Goal: Task Accomplishment & Management: Use online tool/utility

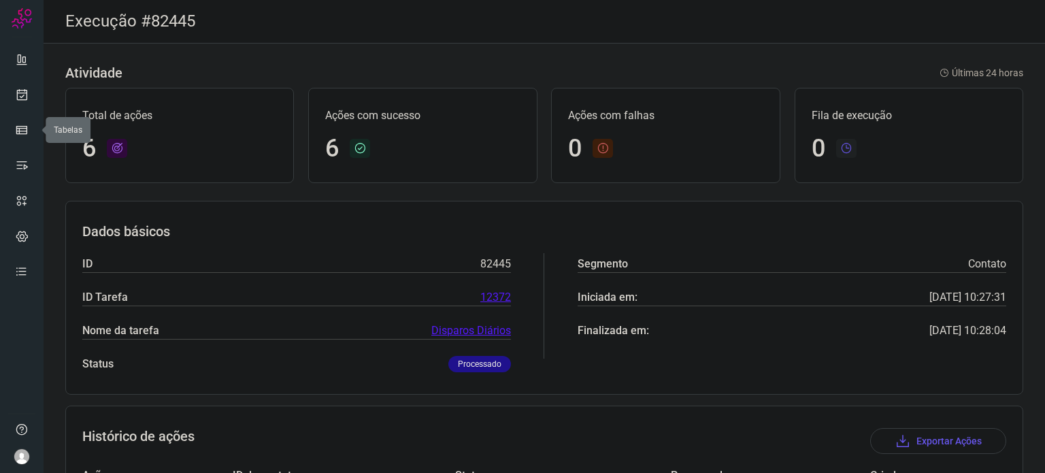
drag, startPoint x: 0, startPoint y: 0, endPoint x: 5, endPoint y: 103, distance: 102.9
click at [23, 98] on icon at bounding box center [22, 95] width 14 height 14
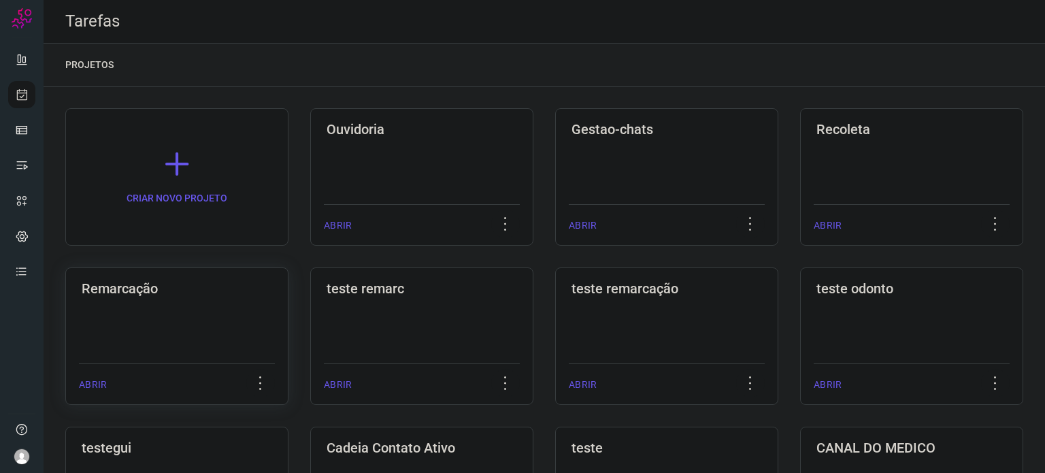
click at [310, 307] on div "Remarcação ABRIR" at bounding box center [421, 335] width 223 height 137
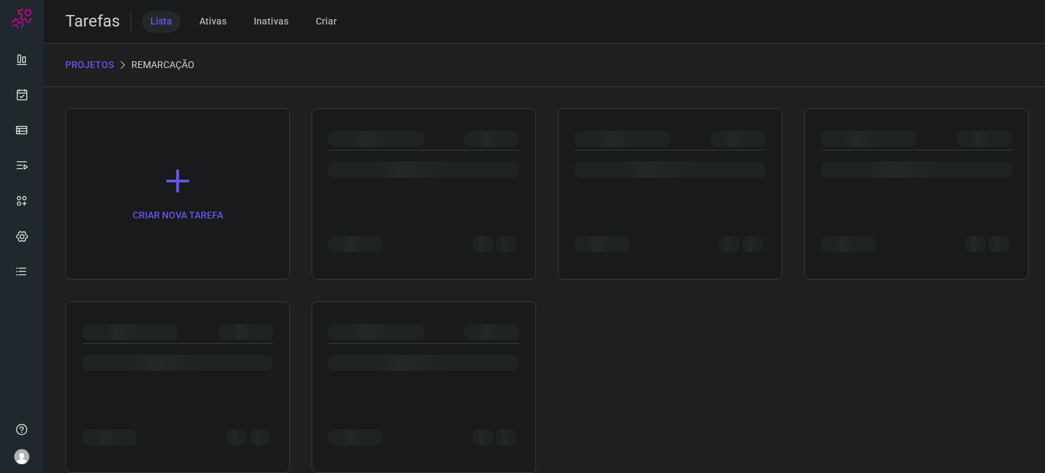
click at [203, 307] on div at bounding box center [177, 386] width 225 height 171
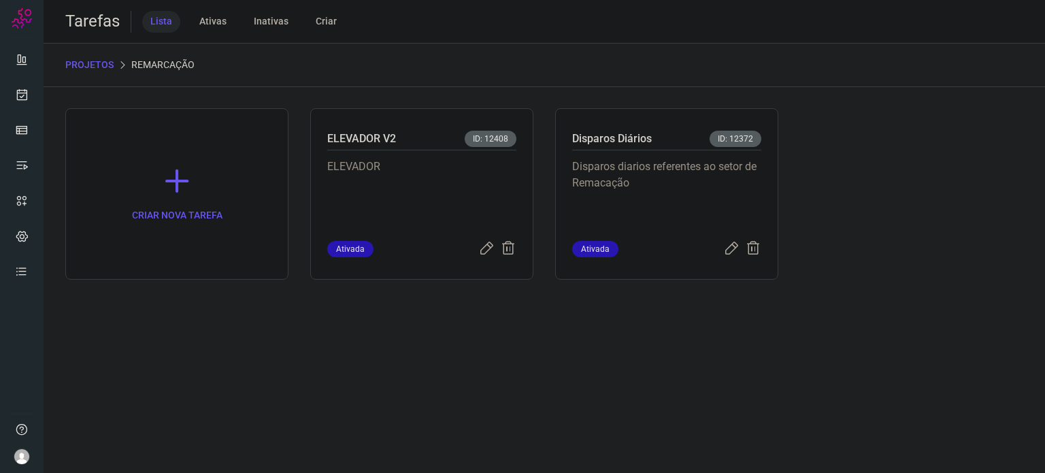
click at [608, 163] on p "Disparos diarios referentes ao setor de Remacação" at bounding box center [666, 193] width 189 height 68
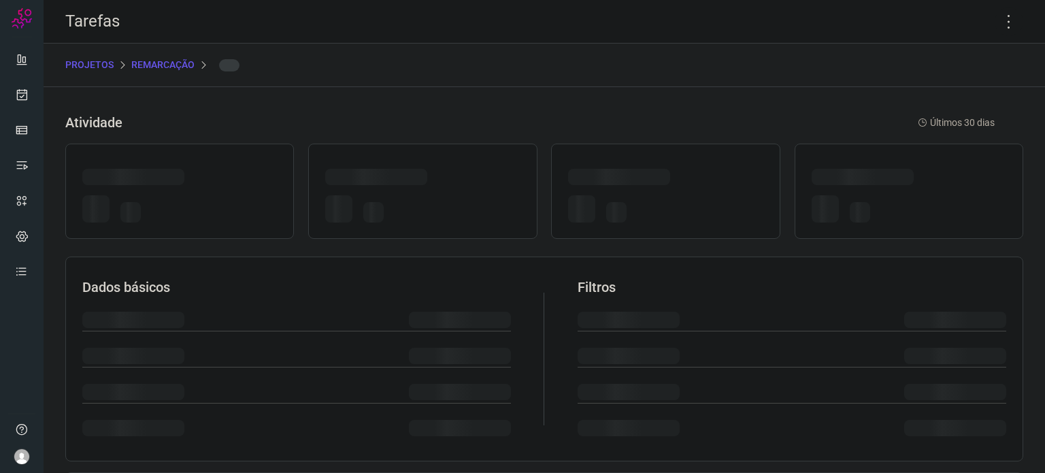
click at [608, 163] on div at bounding box center [665, 191] width 229 height 95
click at [998, 10] on icon at bounding box center [1009, 21] width 29 height 29
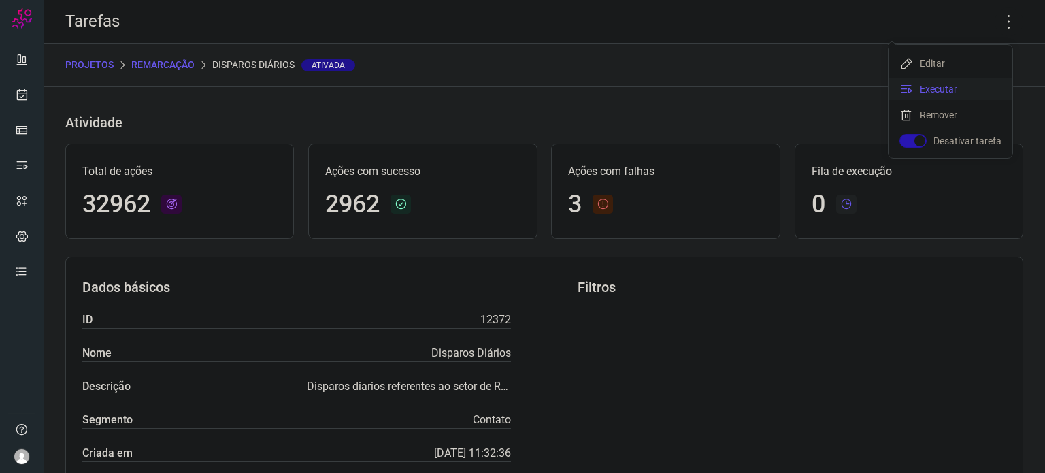
click at [965, 84] on li "Executar" at bounding box center [951, 89] width 124 height 22
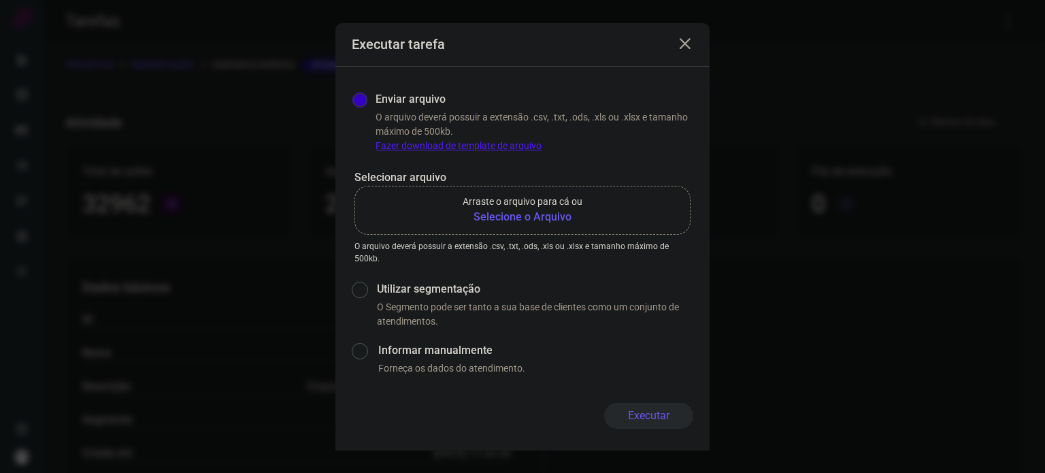
click at [539, 222] on b "Selecione o Arquivo" at bounding box center [523, 217] width 120 height 16
click at [0, 0] on input "Arraste o arquivo para cá ou Selecione o Arquivo" at bounding box center [0, 0] width 0 height 0
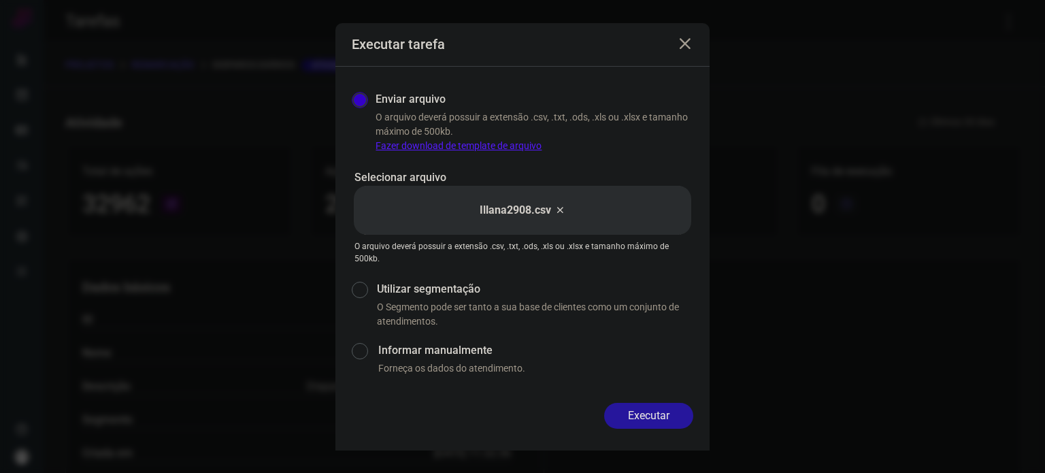
click at [628, 424] on button "Executar" at bounding box center [648, 416] width 89 height 26
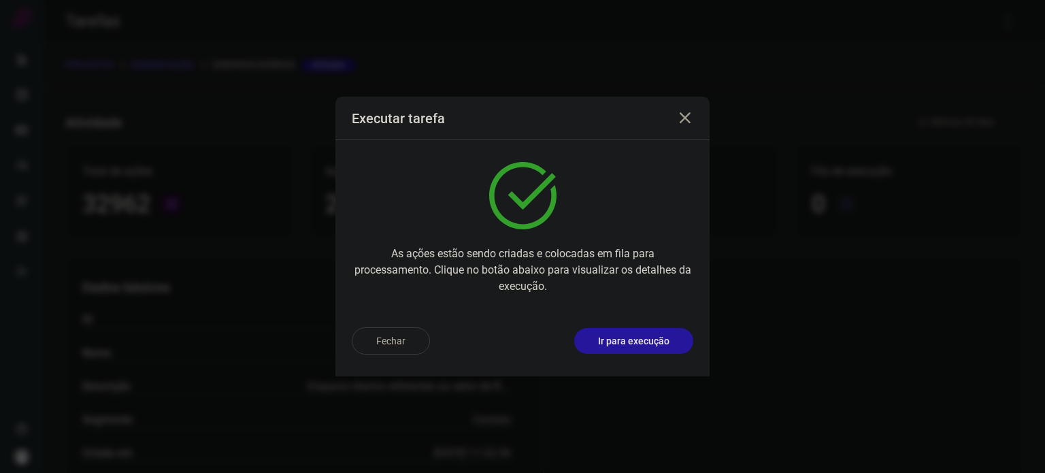
click at [640, 348] on button "Ir para execução" at bounding box center [633, 341] width 119 height 26
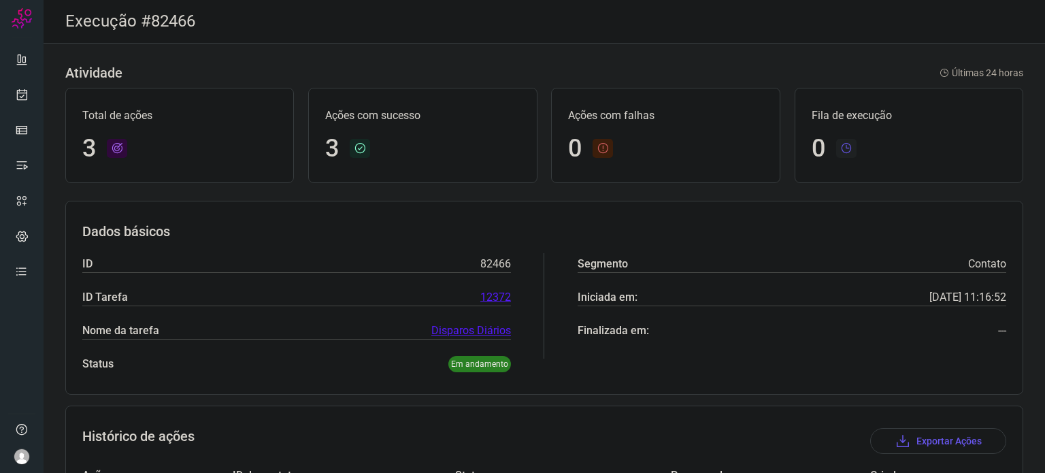
scroll to position [187, 0]
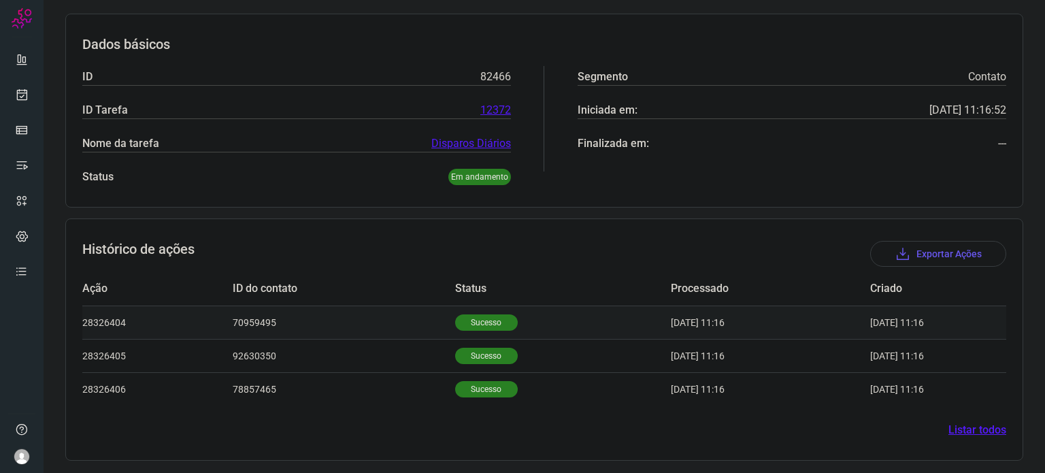
click at [486, 326] on p "Sucesso" at bounding box center [486, 322] width 63 height 16
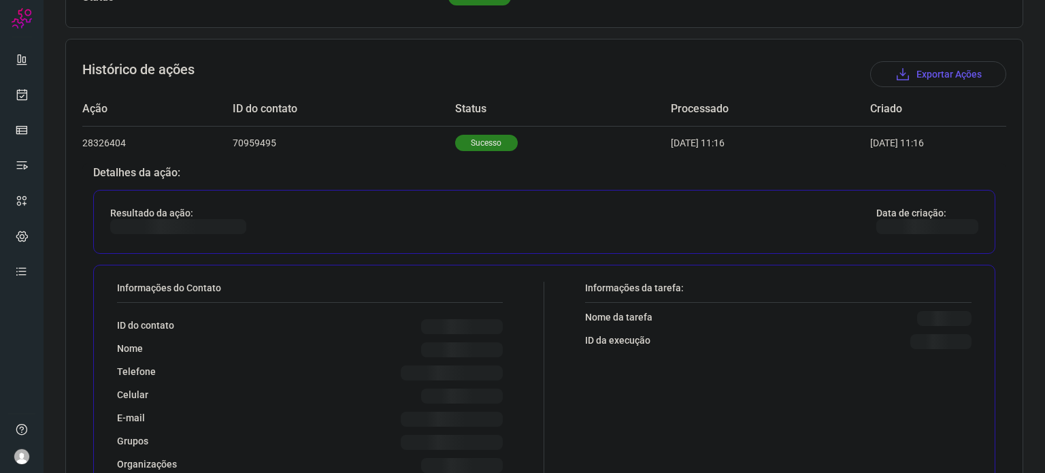
scroll to position [459, 0]
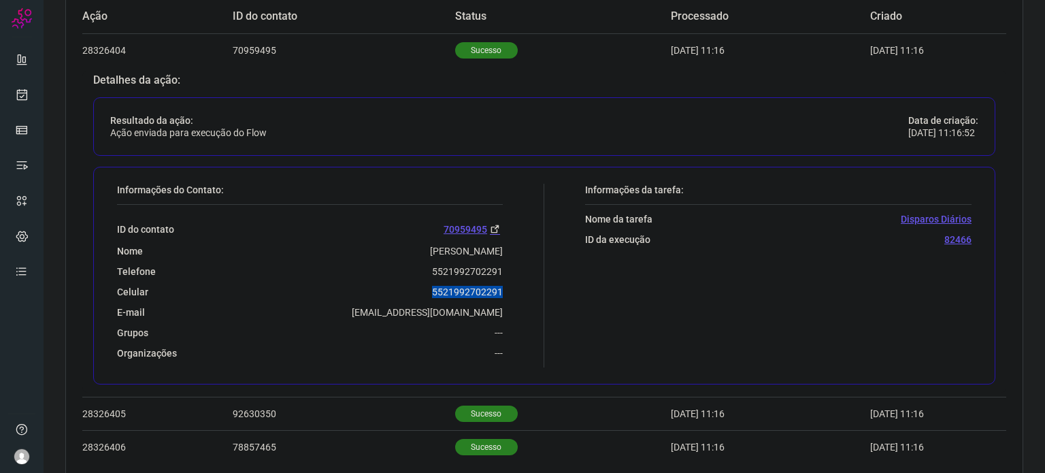
drag, startPoint x: 430, startPoint y: 293, endPoint x: 501, endPoint y: 293, distance: 70.8
click at [501, 293] on div "Informações do Contato: ID do contato 70959495 Nome Dante Luiz Voi Júnior Telef…" at bounding box center [327, 276] width 434 height 184
copy p "5521992702291"
click at [27, 92] on icon at bounding box center [22, 95] width 14 height 14
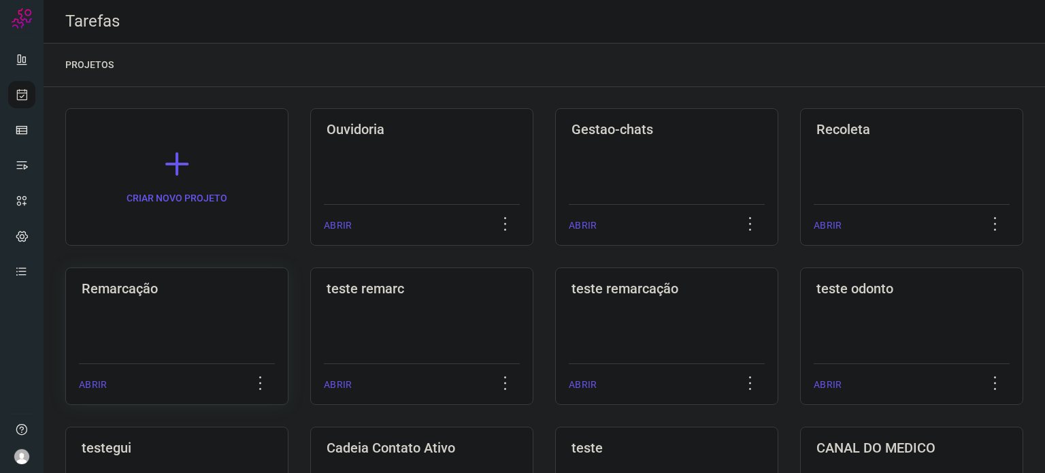
click at [310, 307] on div "Remarcação ABRIR" at bounding box center [421, 335] width 223 height 137
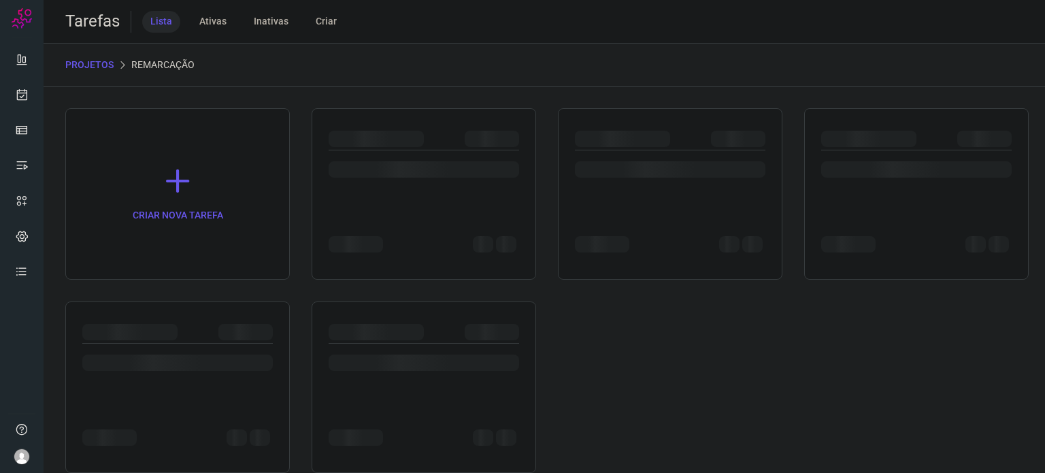
click at [199, 307] on div at bounding box center [177, 386] width 225 height 171
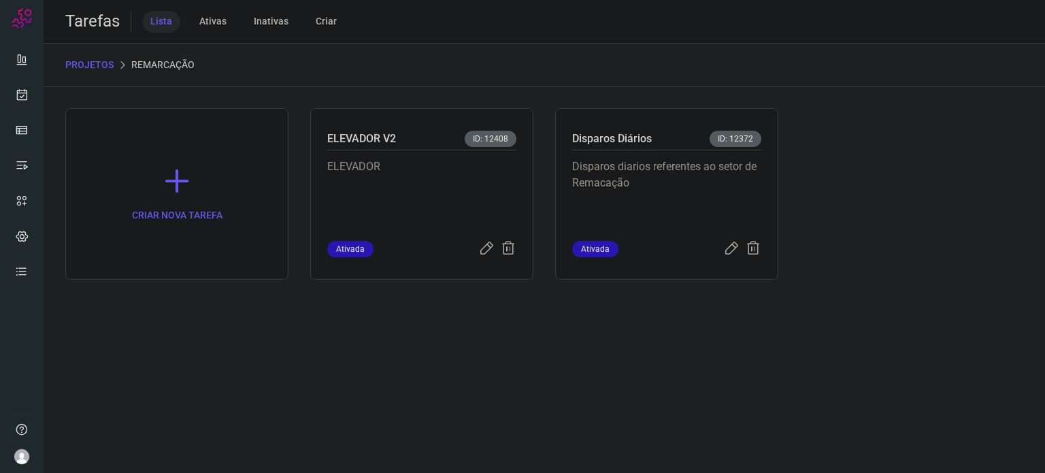
click at [718, 160] on p "Disparos diarios referentes ao setor de Remacação" at bounding box center [666, 193] width 189 height 68
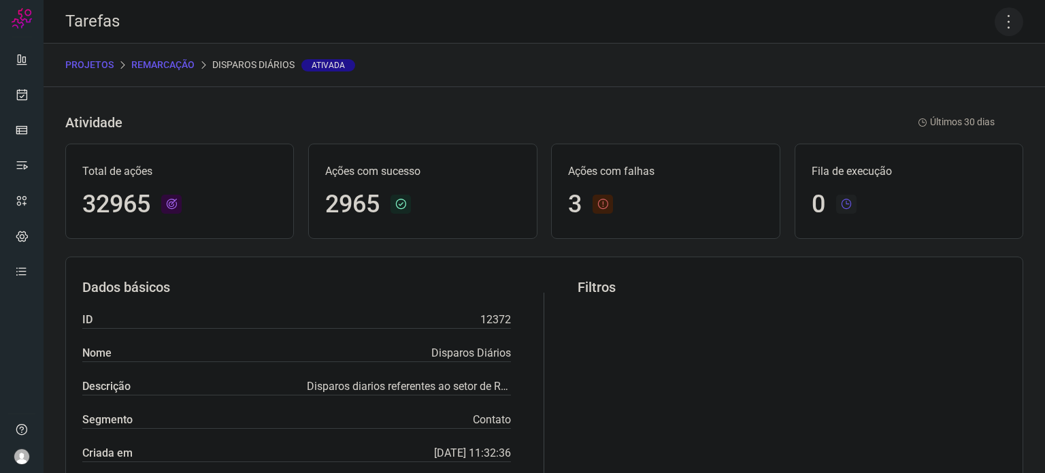
click at [996, 24] on icon at bounding box center [1009, 21] width 29 height 29
click at [958, 78] on li "Executar" at bounding box center [951, 89] width 124 height 22
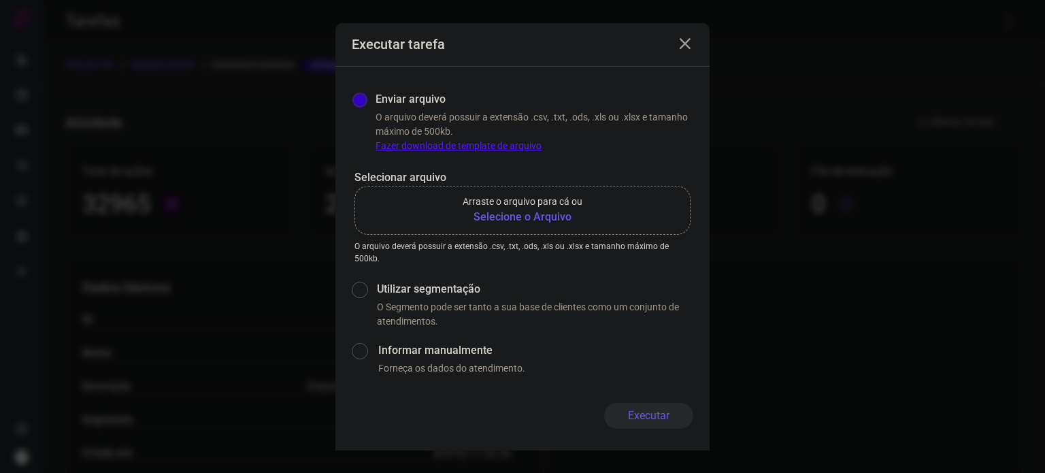
click at [544, 217] on b "Selecione o Arquivo" at bounding box center [523, 217] width 120 height 16
click at [0, 0] on input "Arraste o arquivo para cá ou Selecione o Arquivo" at bounding box center [0, 0] width 0 height 0
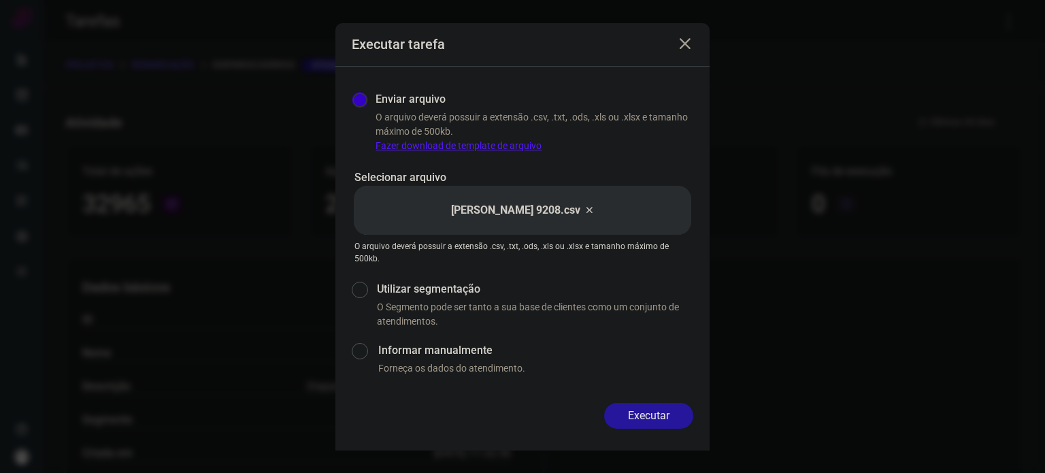
click at [639, 416] on button "Executar" at bounding box center [648, 416] width 89 height 26
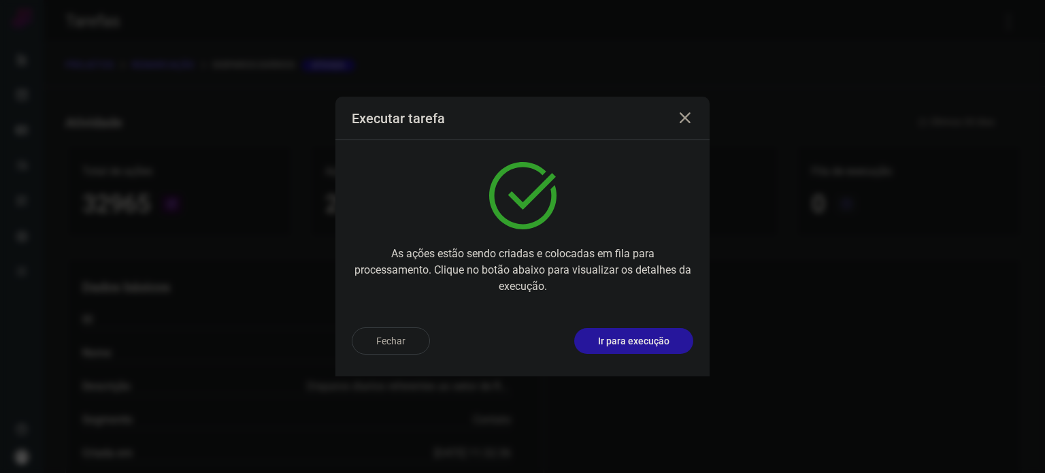
click at [646, 348] on p "Ir para execução" at bounding box center [633, 341] width 71 height 14
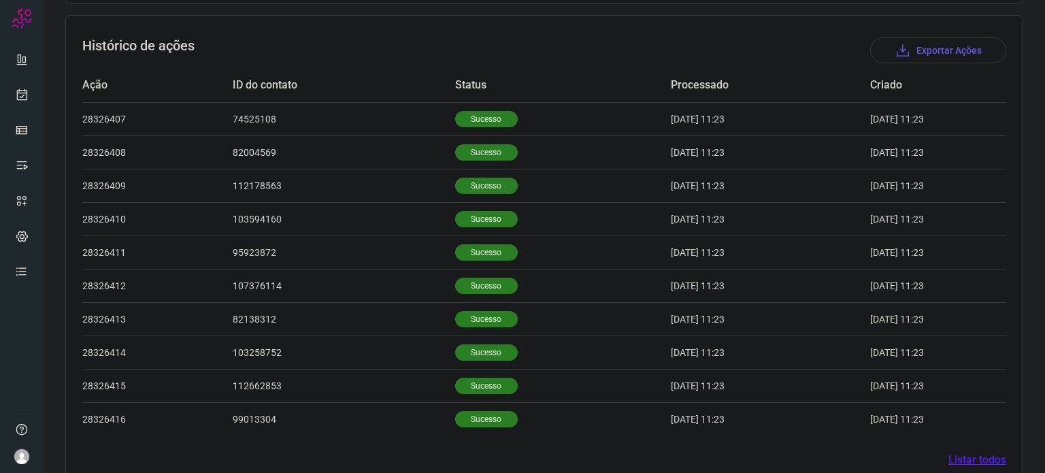
scroll to position [420, 0]
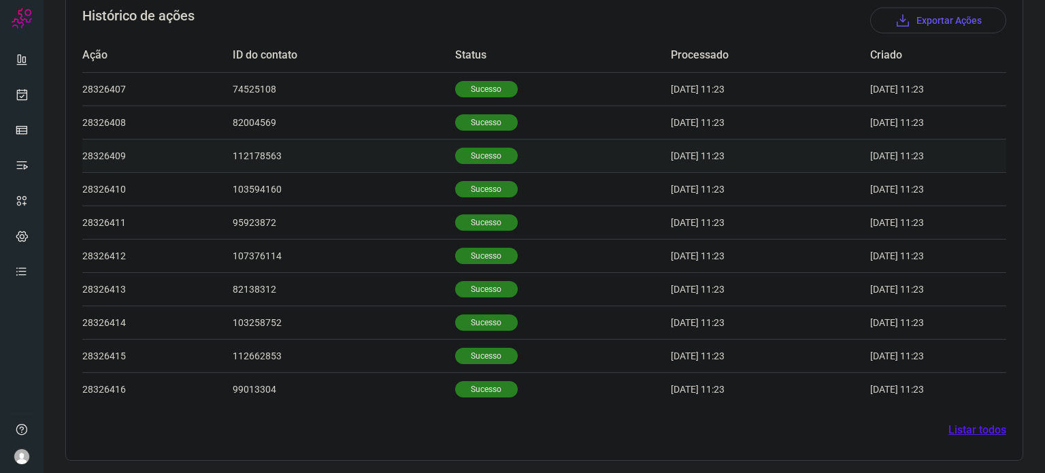
click at [476, 151] on p "Sucesso" at bounding box center [486, 156] width 63 height 16
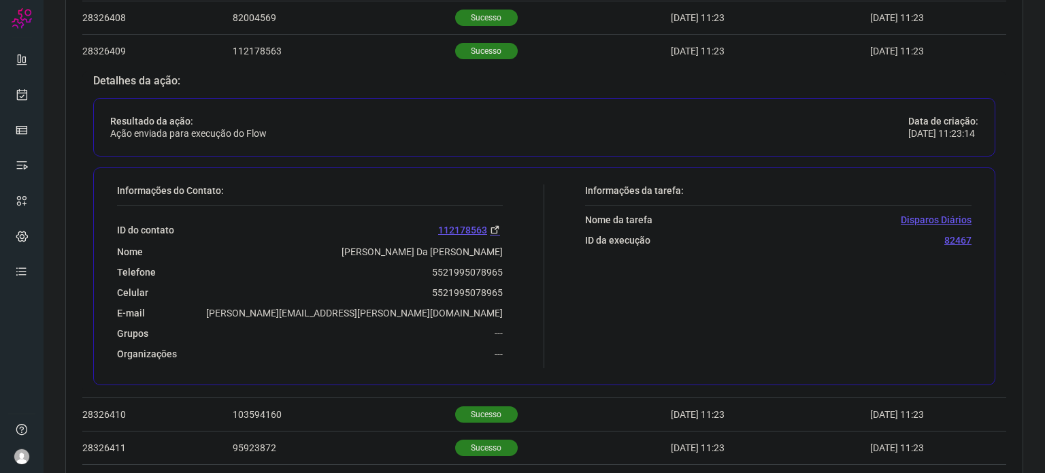
scroll to position [557, 0]
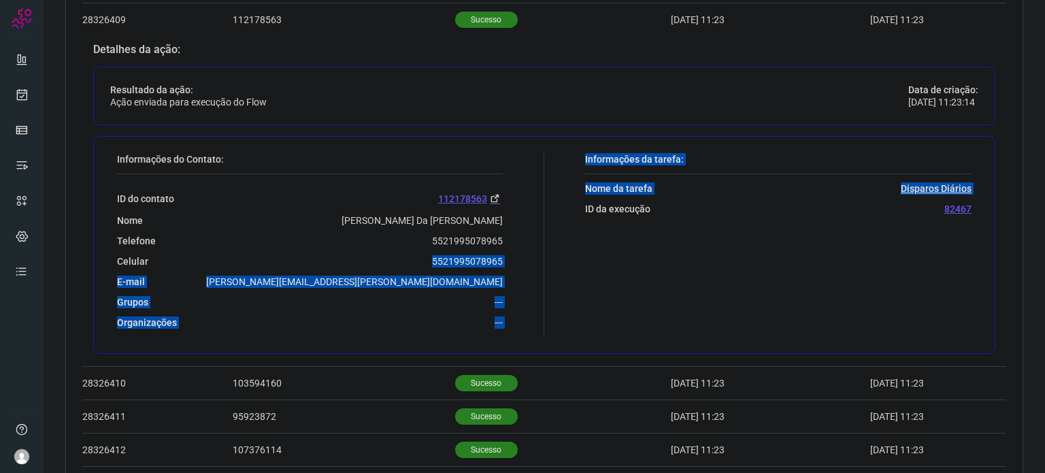
drag, startPoint x: 417, startPoint y: 252, endPoint x: 540, endPoint y: 261, distance: 123.4
click at [540, 261] on div "Informações do Contato: ID do contato 112178563 Nome Andre Da Rosa Teixeira Tel…" at bounding box center [544, 245] width 902 height 218
copy div "5521995078965 E-mail alexandra-n-bastos@hotmail.com Grupos --- Organizações ---…"
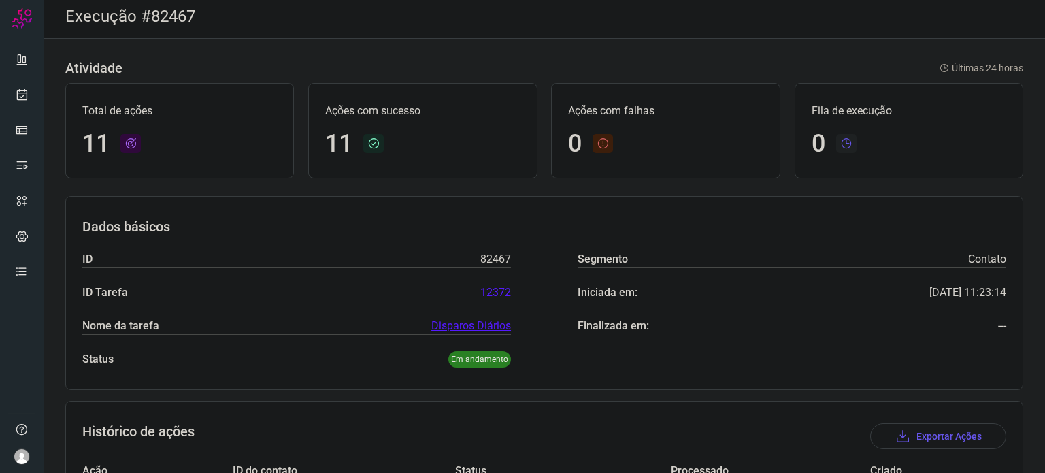
scroll to position [0, 0]
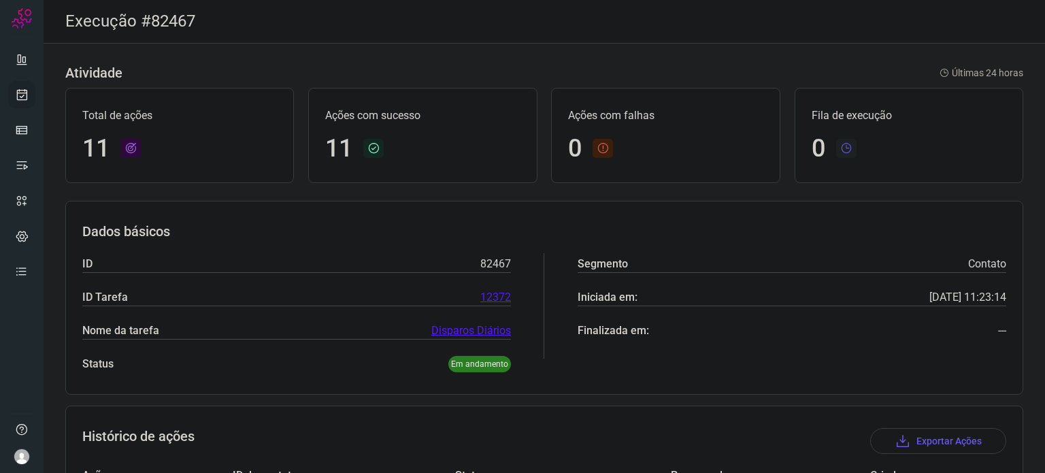
click at [20, 97] on icon at bounding box center [22, 95] width 14 height 14
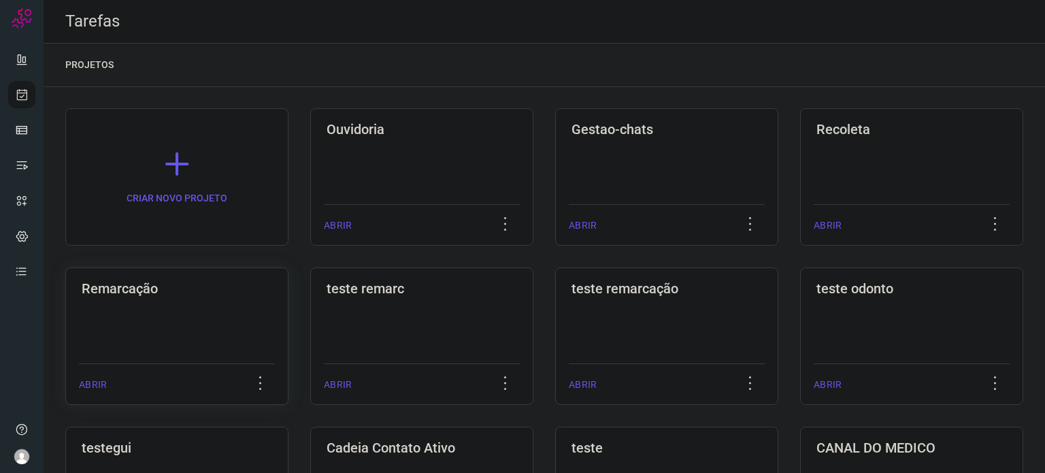
click at [310, 305] on div "Remarcação ABRIR" at bounding box center [421, 335] width 223 height 137
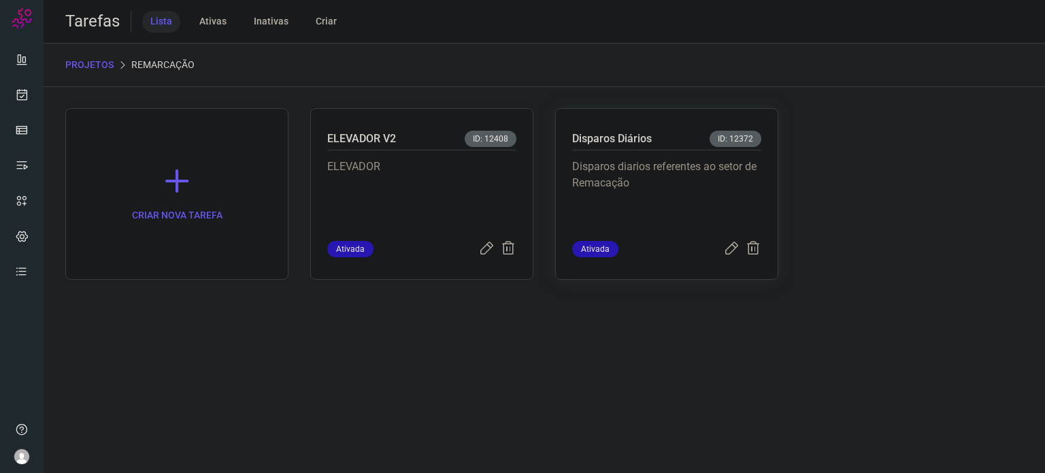
click at [731, 191] on p "Disparos diarios referentes ao setor de Remacação" at bounding box center [666, 193] width 189 height 68
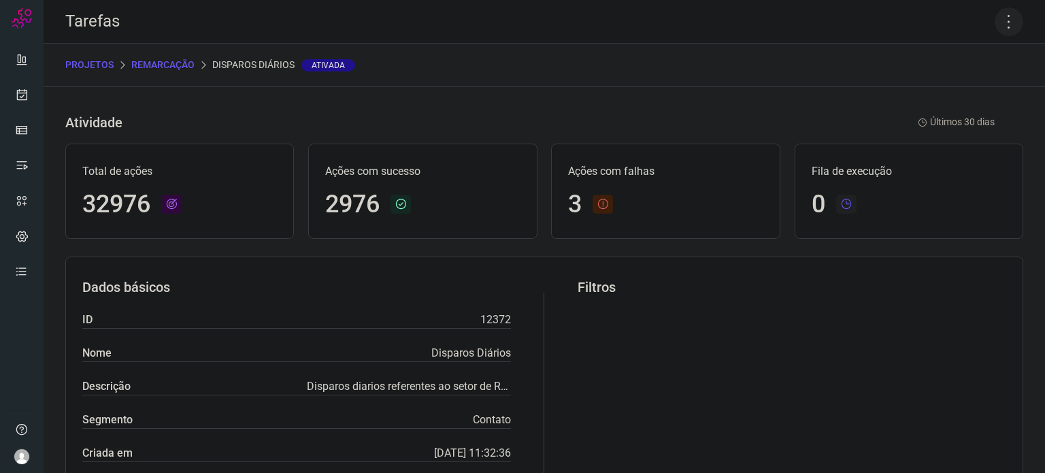
click at [1001, 22] on icon at bounding box center [1009, 21] width 29 height 29
click at [936, 87] on li "Executar" at bounding box center [951, 89] width 124 height 22
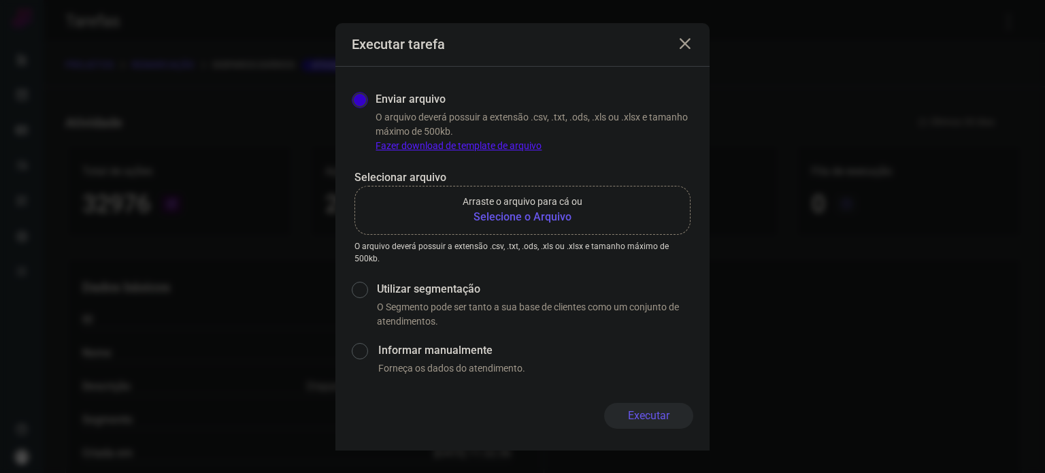
click at [544, 206] on p "Arraste o arquivo para cá ou" at bounding box center [523, 202] width 120 height 14
click at [0, 0] on input "Arraste o arquivo para cá ou Selecione o Arquivo" at bounding box center [0, 0] width 0 height 0
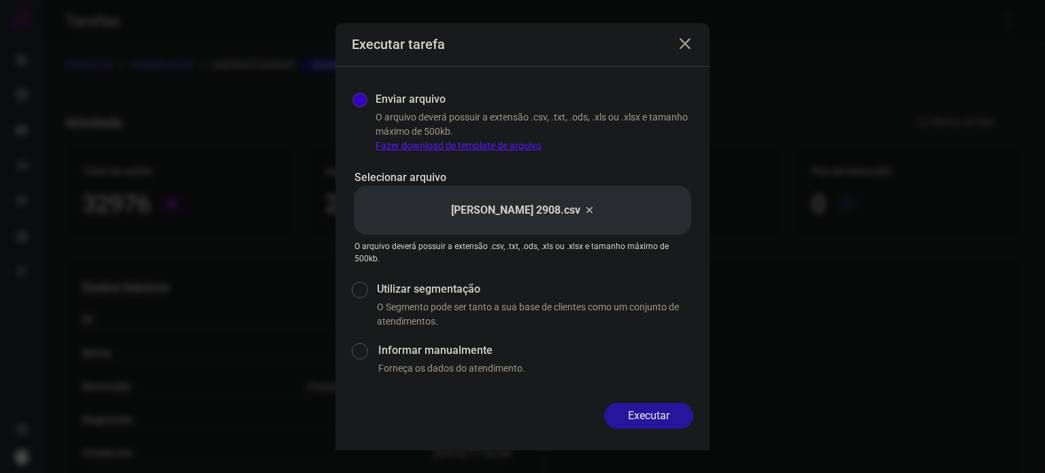
click at [643, 407] on button "Executar" at bounding box center [648, 416] width 89 height 26
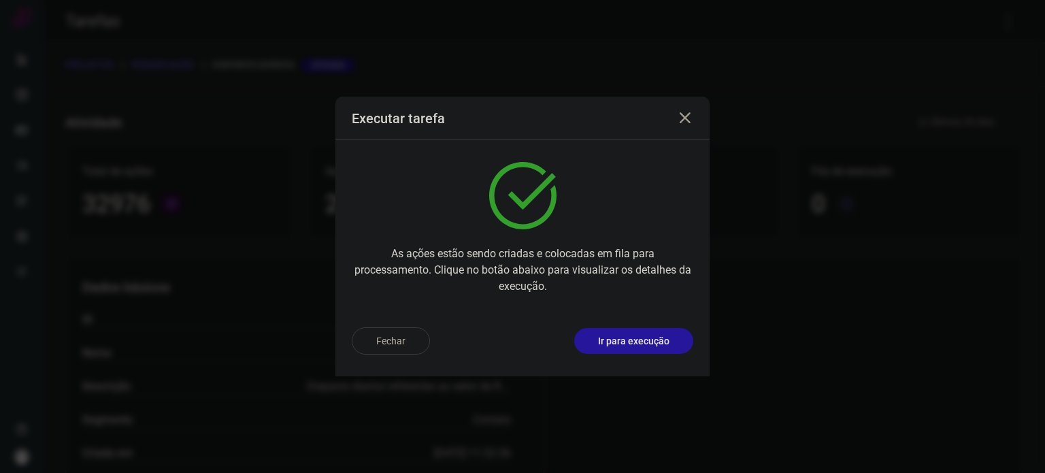
click at [648, 342] on p "Ir para execução" at bounding box center [633, 341] width 71 height 14
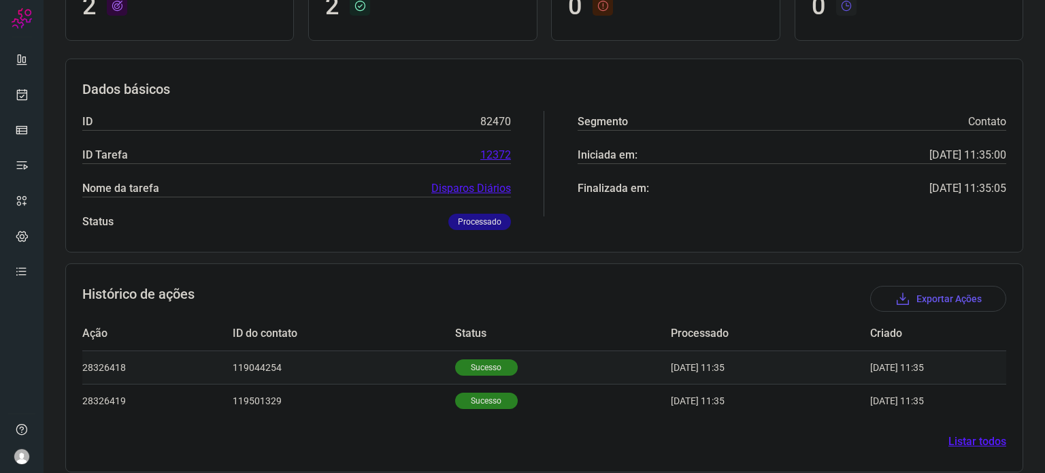
scroll to position [154, 0]
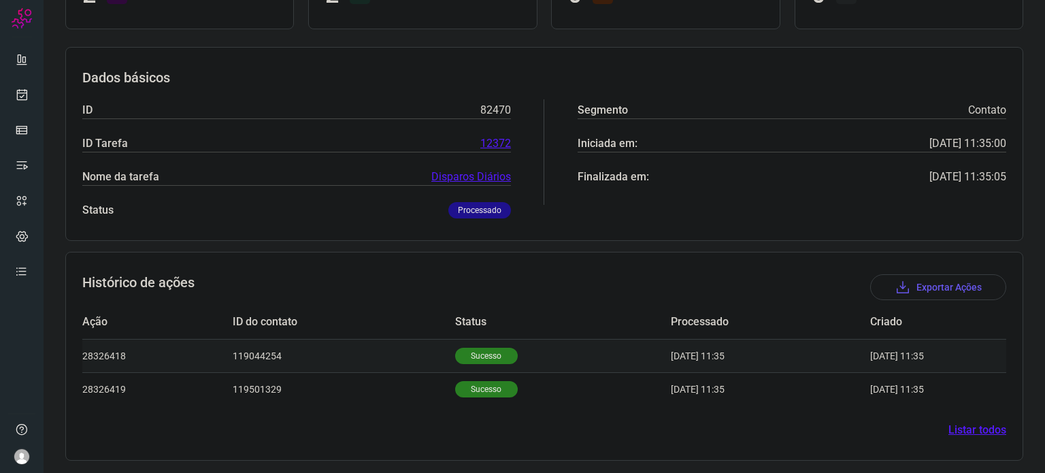
click at [455, 362] on td "Sucesso" at bounding box center [563, 355] width 216 height 33
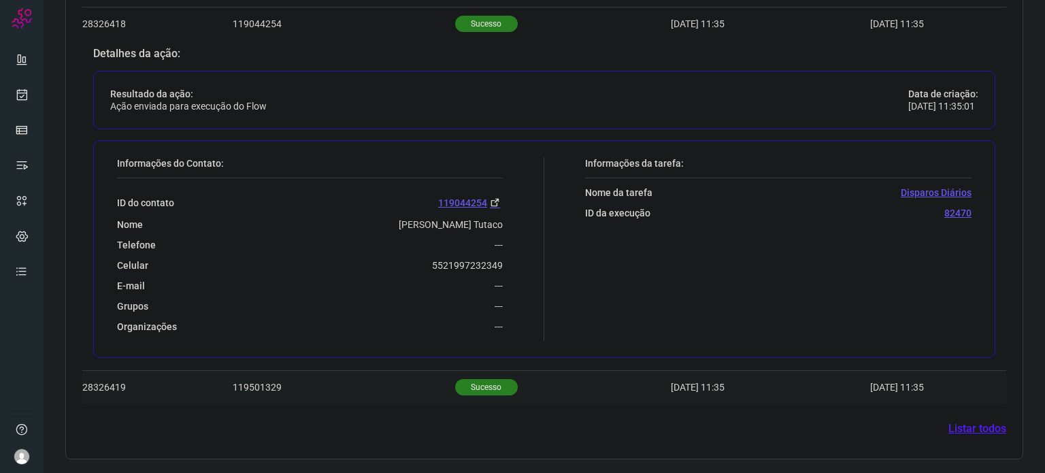
scroll to position [484, 0]
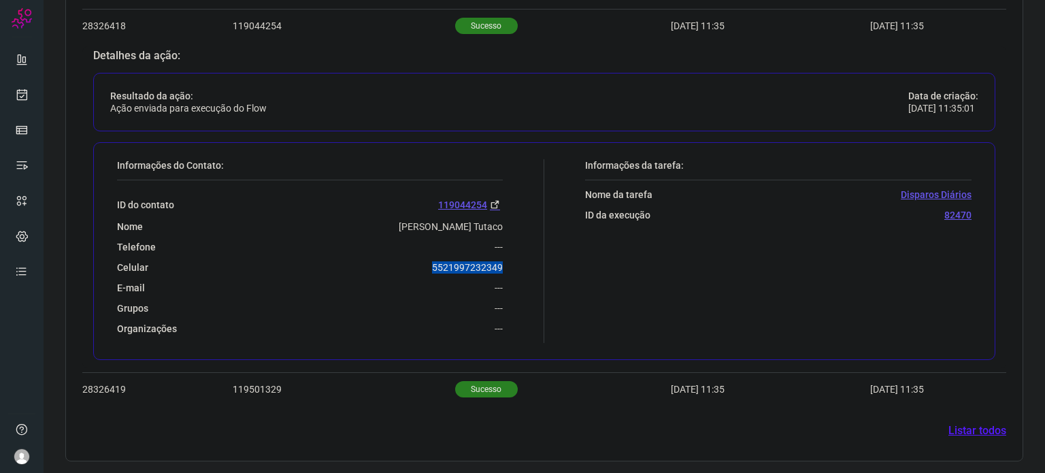
drag, startPoint x: 423, startPoint y: 264, endPoint x: 508, endPoint y: 264, distance: 85.0
click at [508, 264] on div "Informações do Contato: ID do contato 119044254 Nome Marcos Campina Tutaco Tele…" at bounding box center [327, 251] width 434 height 184
copy p "5521997232349"
click at [26, 127] on icon at bounding box center [22, 130] width 14 height 14
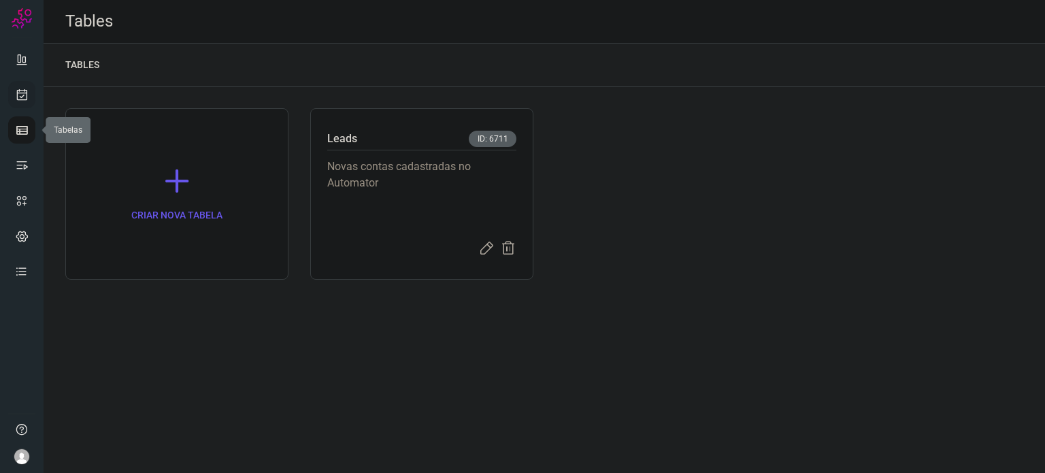
click at [24, 96] on icon at bounding box center [22, 95] width 14 height 14
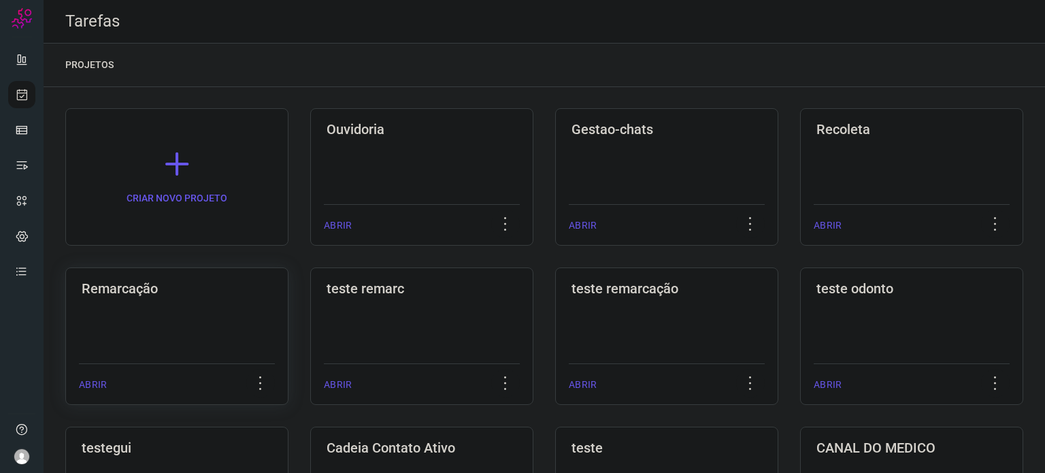
click at [310, 323] on div "Remarcação ABRIR" at bounding box center [421, 335] width 223 height 137
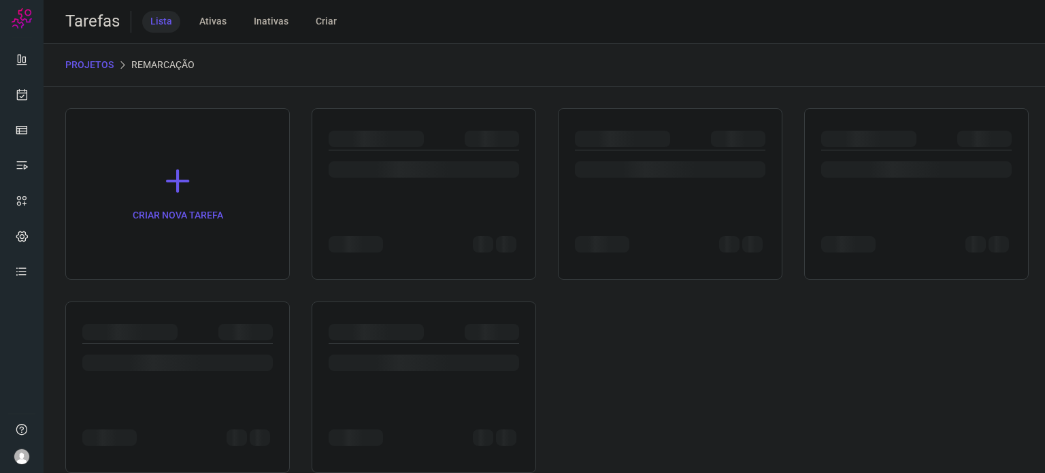
click at [204, 323] on div at bounding box center [177, 386] width 225 height 171
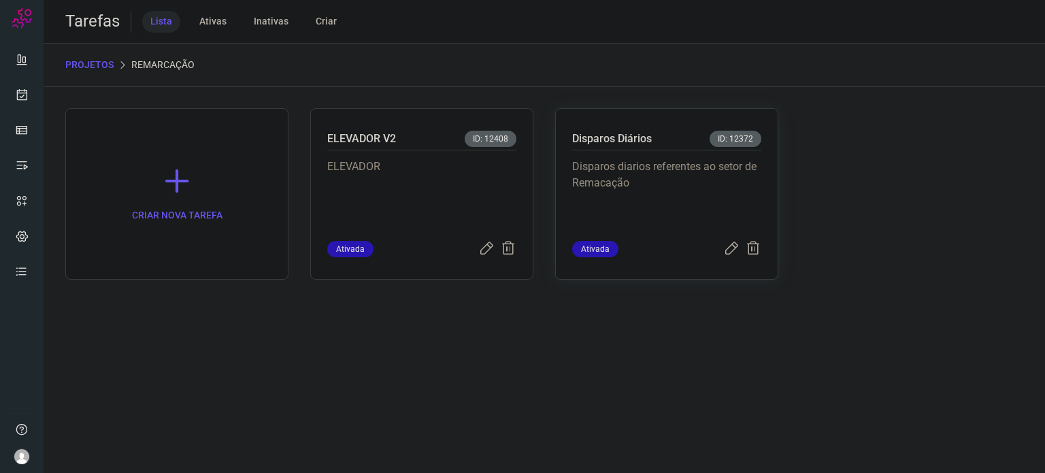
click at [696, 169] on p "Disparos diarios referentes ao setor de Remacação" at bounding box center [666, 193] width 189 height 68
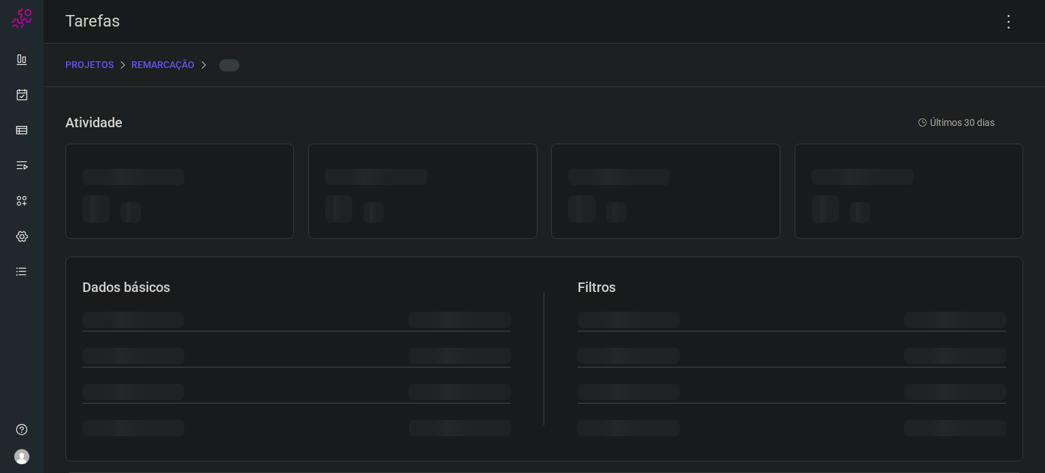
click at [696, 169] on div at bounding box center [665, 179] width 195 height 21
click at [999, 13] on icon at bounding box center [1009, 21] width 29 height 29
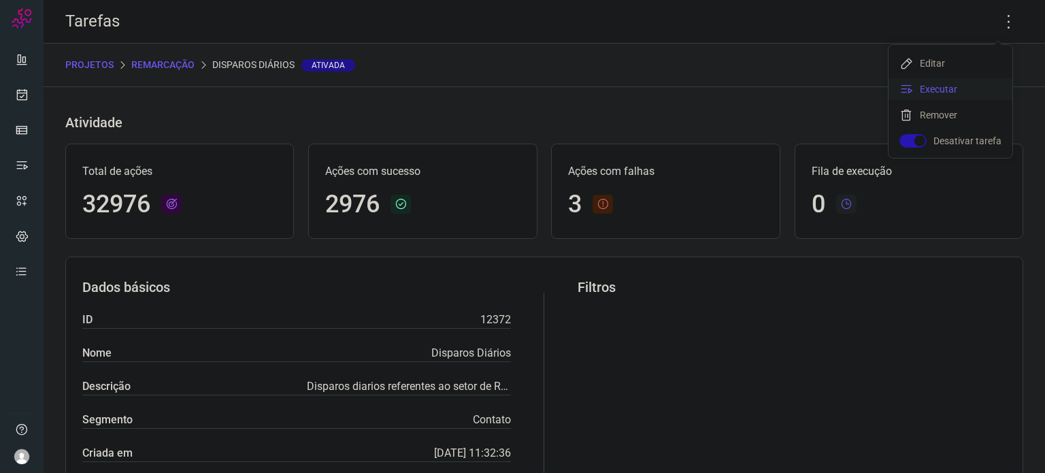
click at [974, 96] on li "Executar" at bounding box center [951, 89] width 124 height 22
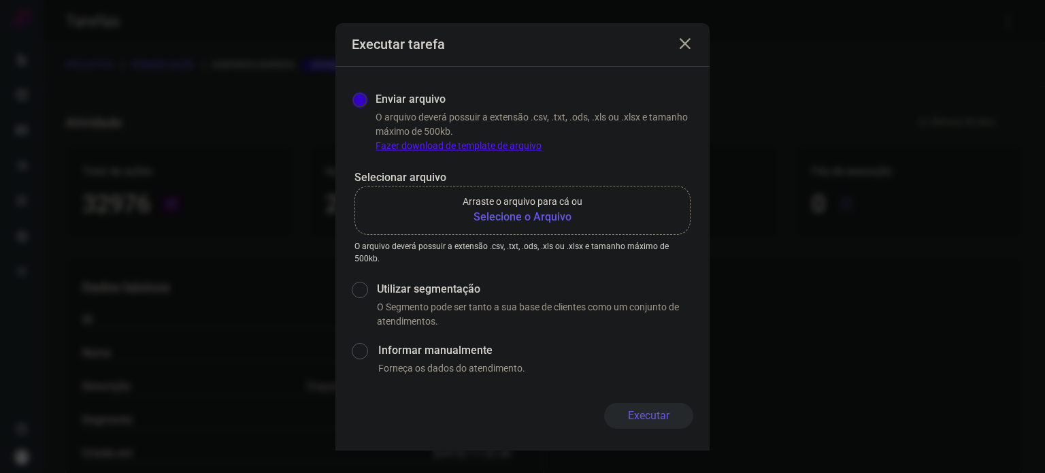
click at [576, 214] on b "Selecione o Arquivo" at bounding box center [523, 217] width 120 height 16
click at [0, 0] on input "Arraste o arquivo para cá ou Selecione o Arquivo" at bounding box center [0, 0] width 0 height 0
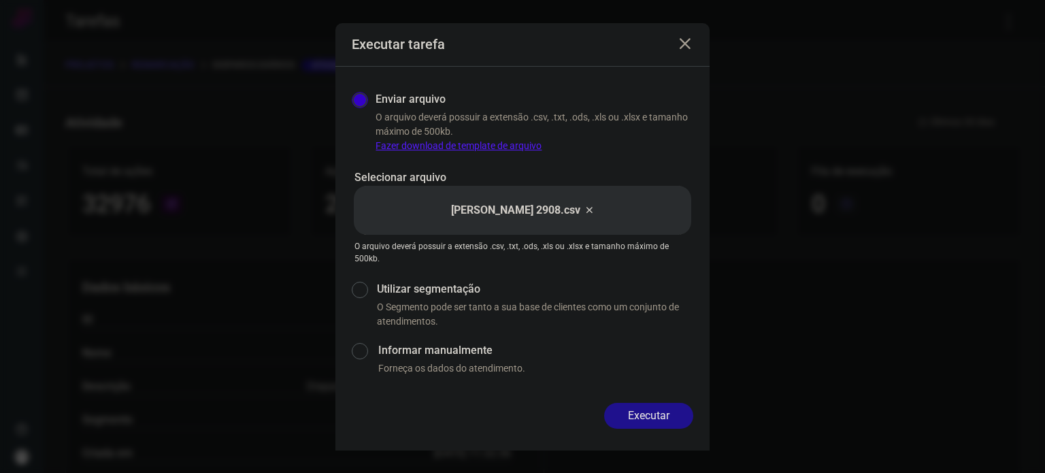
click at [645, 410] on button "Executar" at bounding box center [648, 416] width 89 height 26
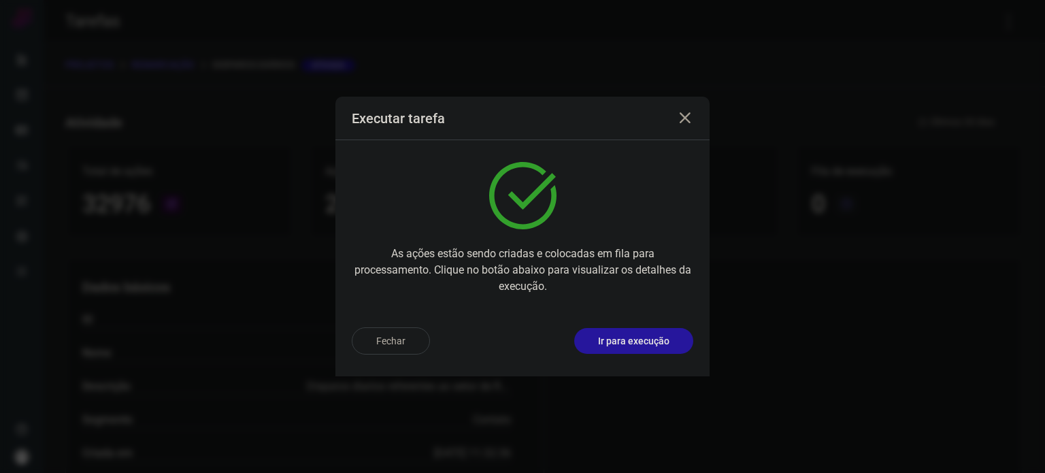
click at [659, 340] on p "Ir para execução" at bounding box center [633, 341] width 71 height 14
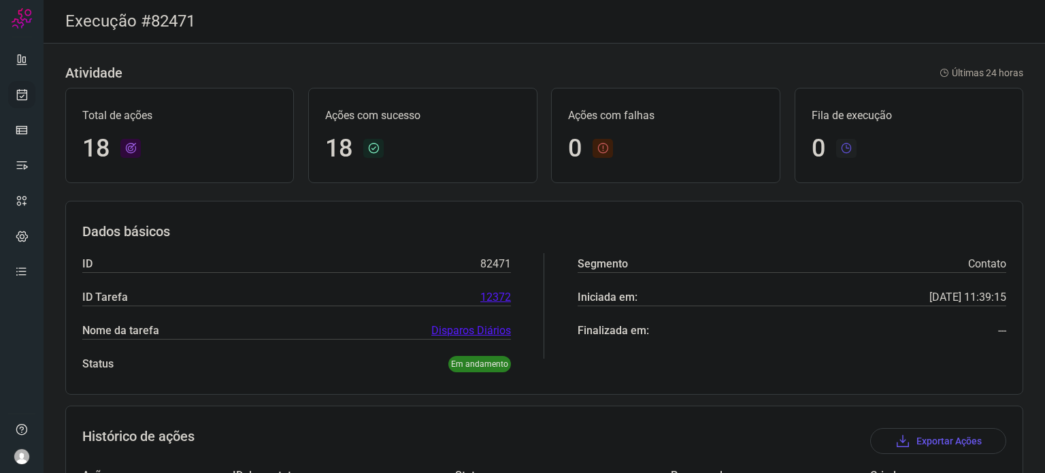
click at [22, 92] on icon at bounding box center [22, 95] width 14 height 14
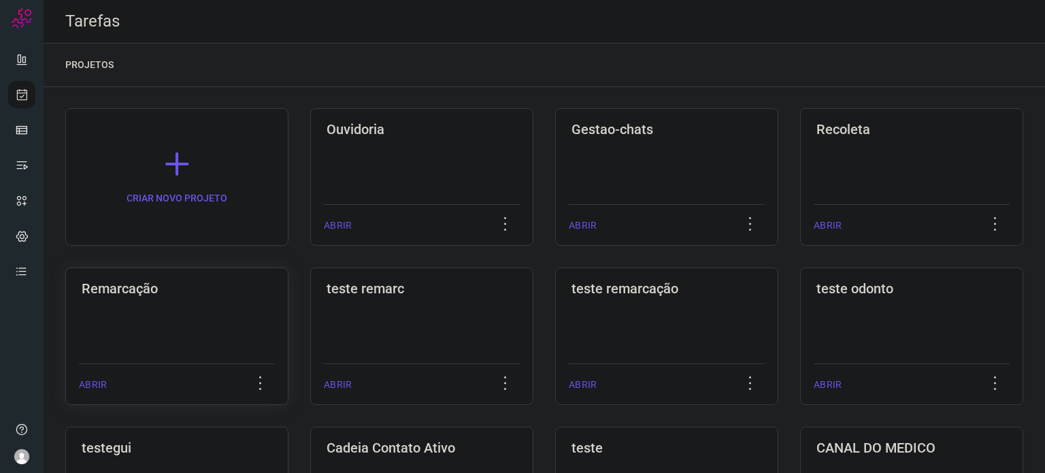
click at [310, 303] on div "Remarcação ABRIR" at bounding box center [421, 335] width 223 height 137
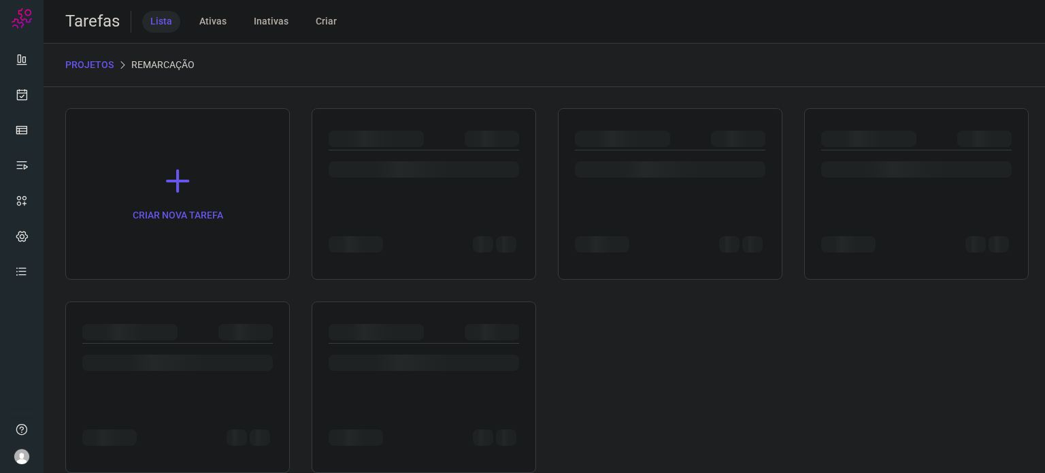
click at [153, 303] on div at bounding box center [177, 386] width 225 height 171
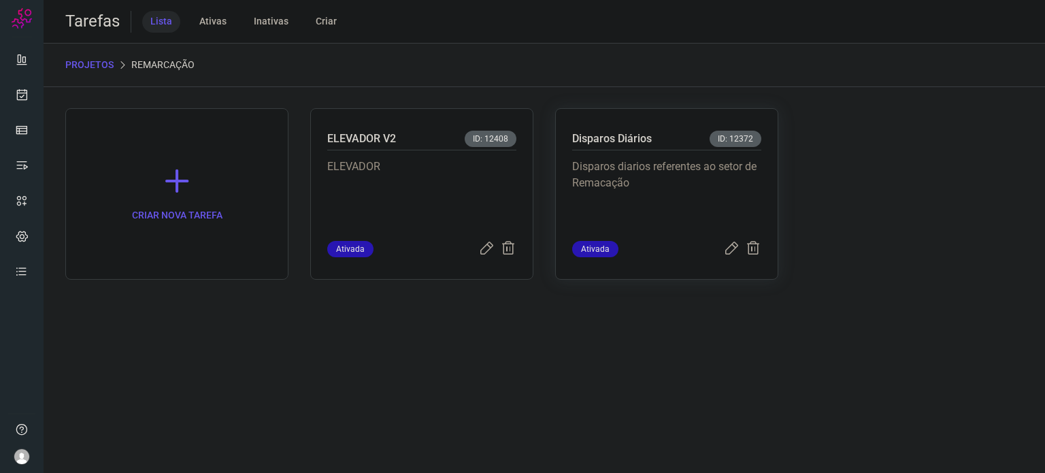
click at [718, 161] on p "Disparos diarios referentes ao setor de Remacação" at bounding box center [666, 193] width 189 height 68
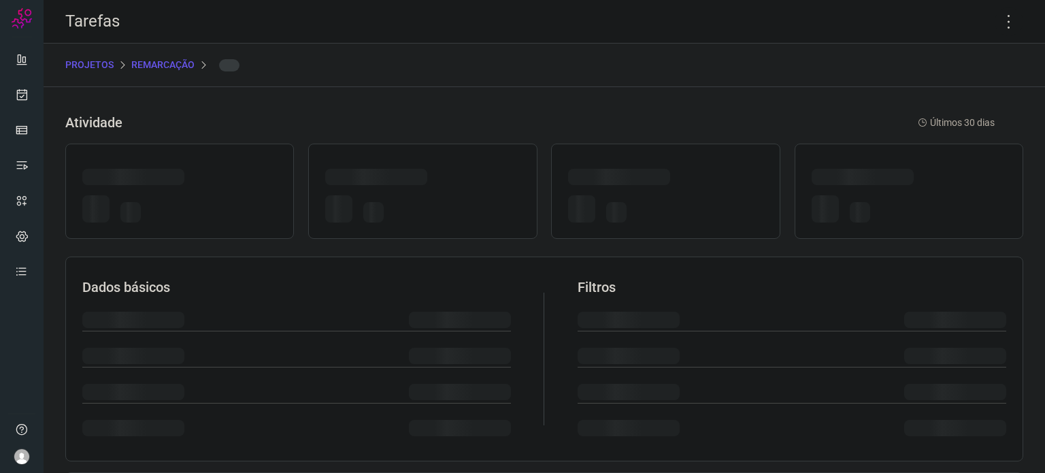
click at [718, 161] on div at bounding box center [665, 191] width 229 height 95
click at [995, 16] on icon at bounding box center [1009, 21] width 29 height 29
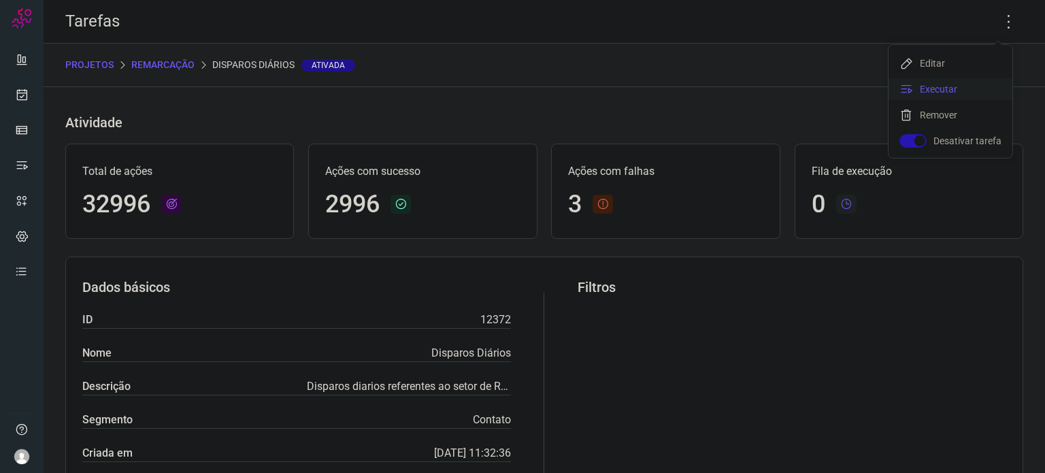
click at [961, 92] on li "Executar" at bounding box center [951, 89] width 124 height 22
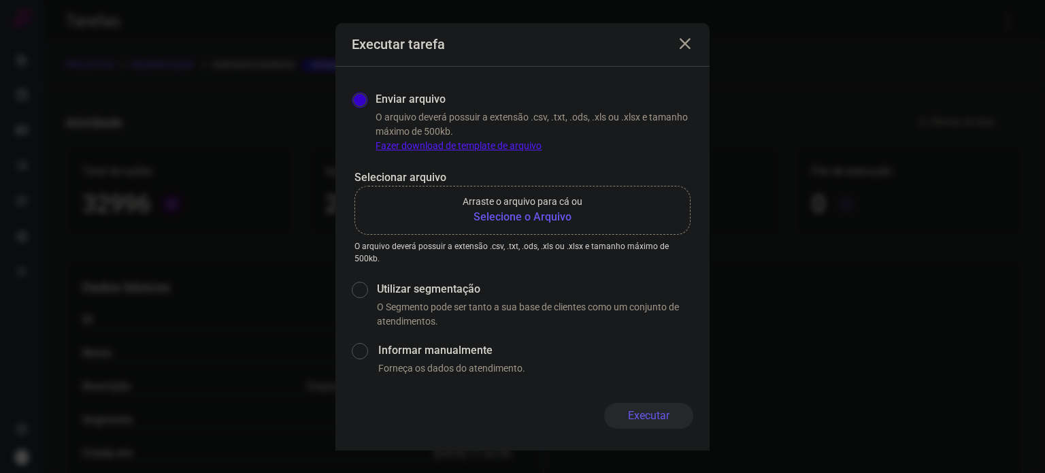
click at [499, 206] on p "Arraste o arquivo para cá ou" at bounding box center [523, 202] width 120 height 14
click at [0, 0] on input "Arraste o arquivo para cá ou Selecione o Arquivo" at bounding box center [0, 0] width 0 height 0
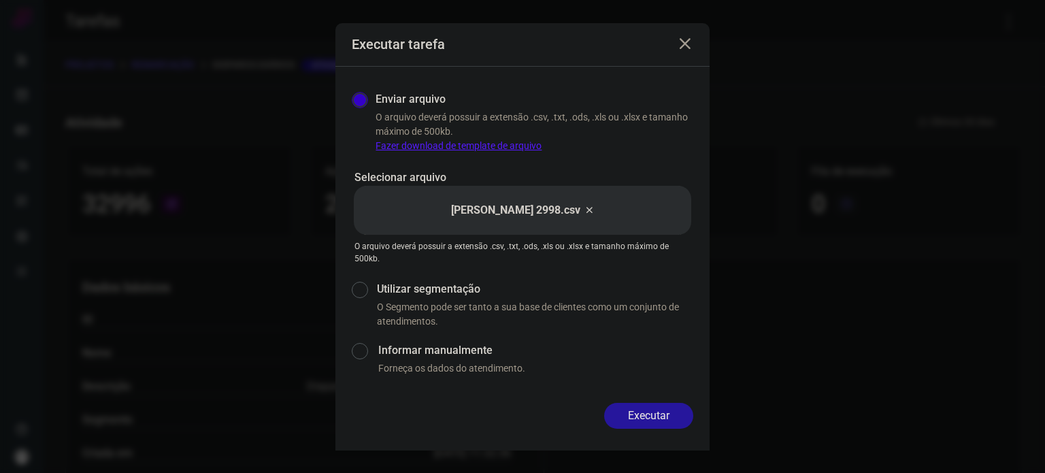
click at [655, 417] on button "Executar" at bounding box center [648, 416] width 89 height 26
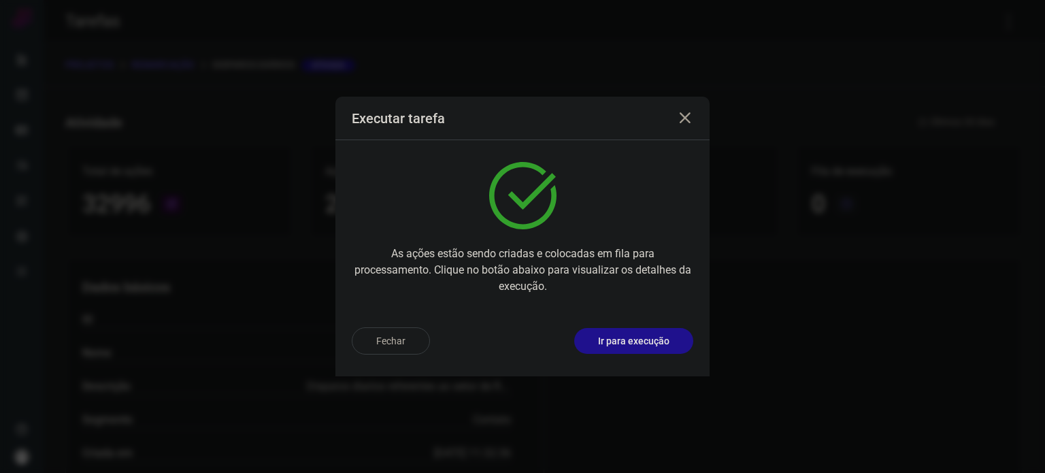
click at [659, 322] on div "Fechar Ir para execução" at bounding box center [522, 346] width 374 height 60
click at [659, 334] on p "Ir para execução" at bounding box center [633, 341] width 71 height 14
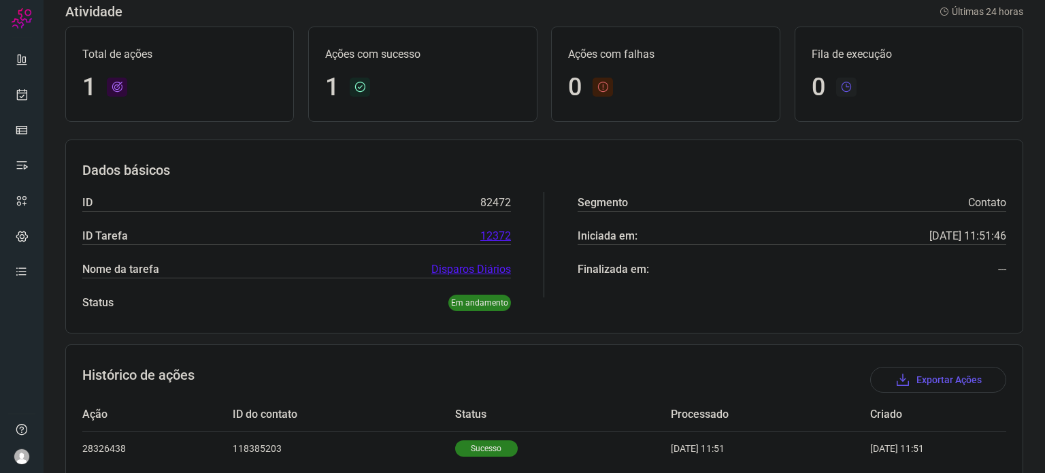
scroll to position [120, 0]
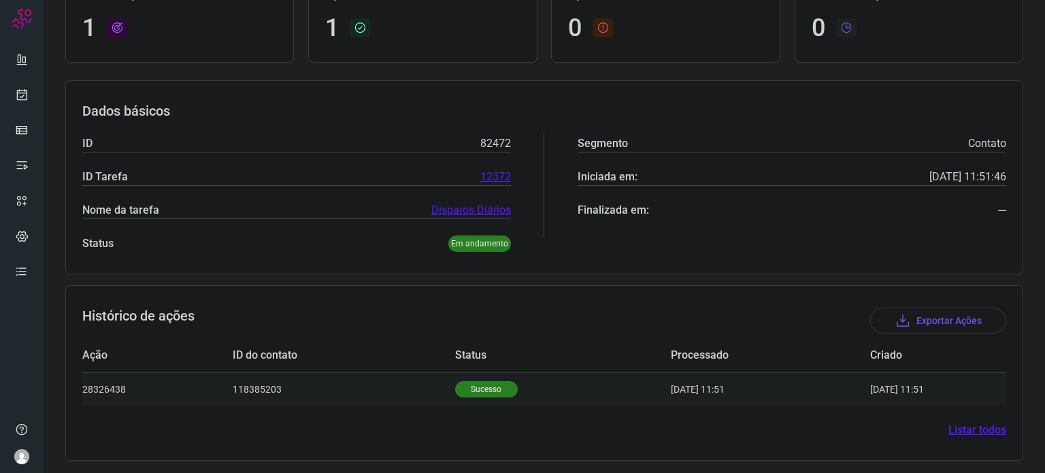
click at [460, 387] on p "Sucesso" at bounding box center [486, 389] width 63 height 16
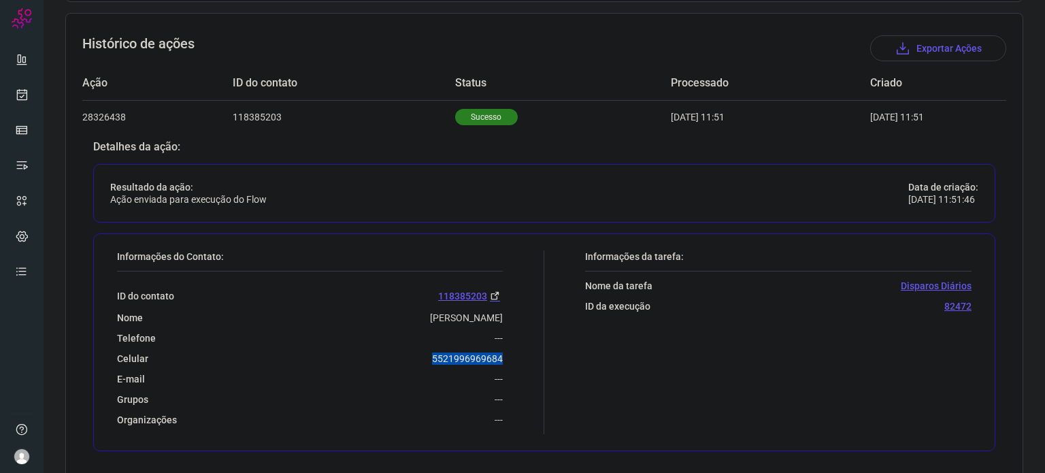
click at [501, 357] on div "Informações do Contato: ID do contato 118385203 Nome Rosângela Pereira Telefone…" at bounding box center [327, 342] width 434 height 184
copy p "5521996969684"
click at [629, 391] on div "Informações da tarefa: Nome da tarefa Disparos Diários ID da execução 82472" at bounding box center [761, 342] width 434 height 184
drag, startPoint x: 631, startPoint y: 384, endPoint x: 16, endPoint y: 101, distance: 677.1
click at [12, 107] on link at bounding box center [21, 94] width 27 height 27
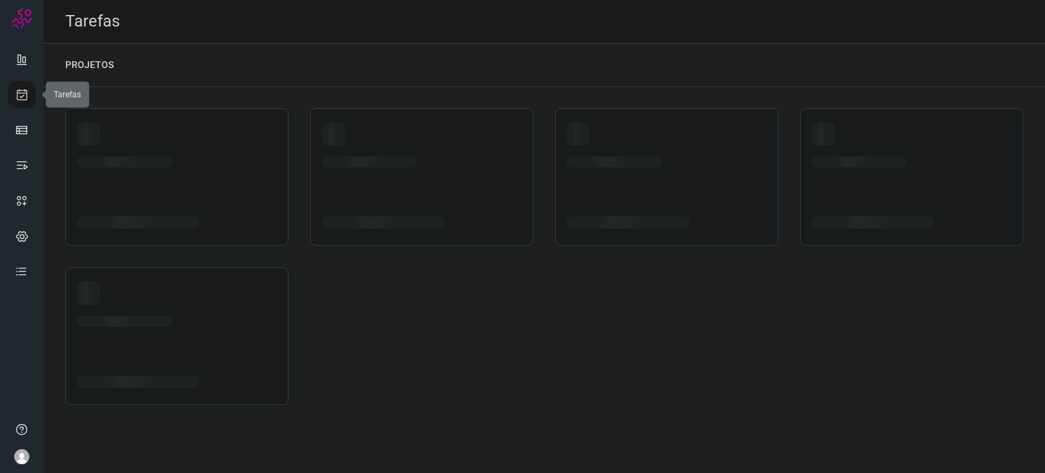
click at [18, 97] on icon at bounding box center [22, 95] width 14 height 14
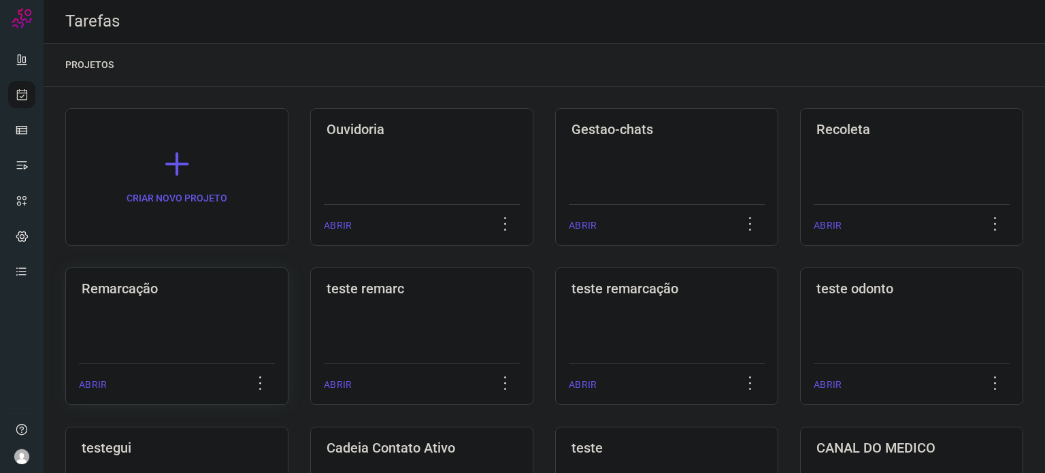
click at [310, 301] on div "Remarcação ABRIR" at bounding box center [421, 335] width 223 height 137
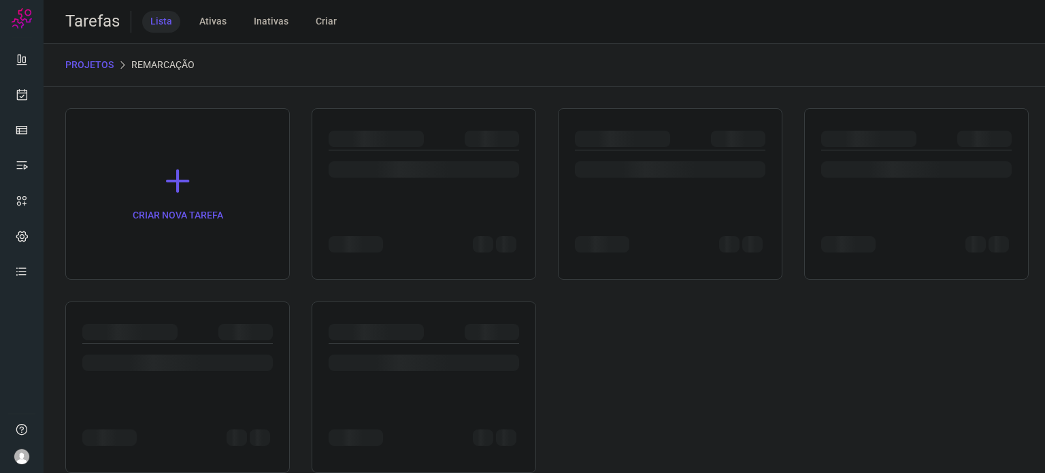
click at [152, 301] on div at bounding box center [177, 386] width 225 height 171
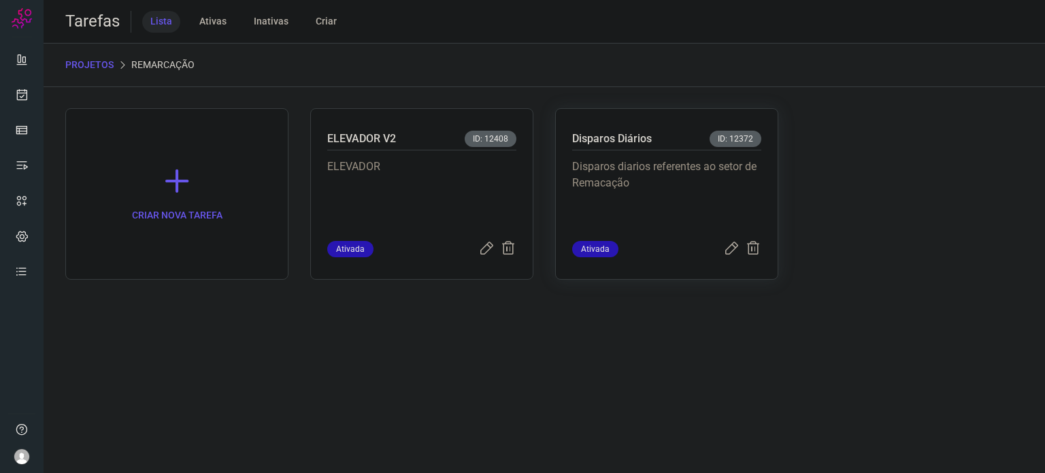
click at [699, 174] on p "Disparos diarios referentes ao setor de Remacação" at bounding box center [666, 193] width 189 height 68
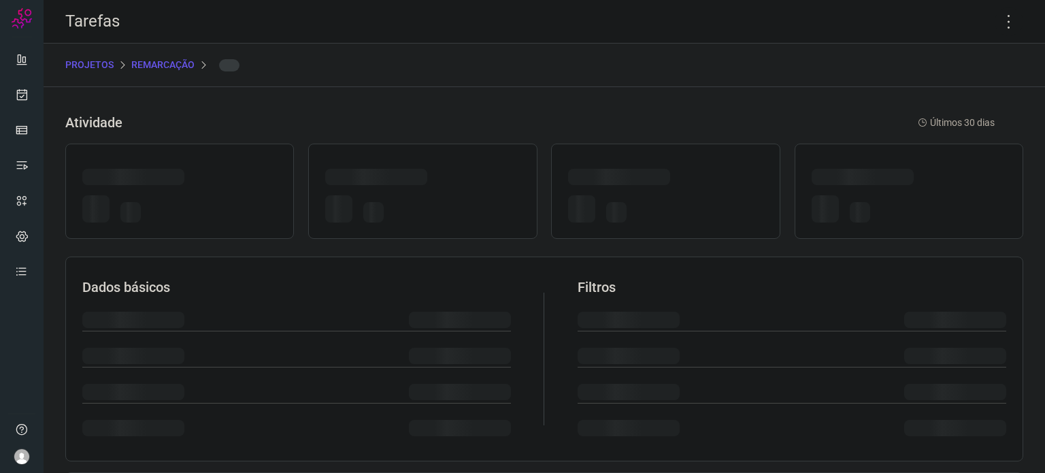
click at [697, 173] on div at bounding box center [665, 179] width 195 height 21
click at [1003, 24] on icon at bounding box center [1009, 21] width 29 height 29
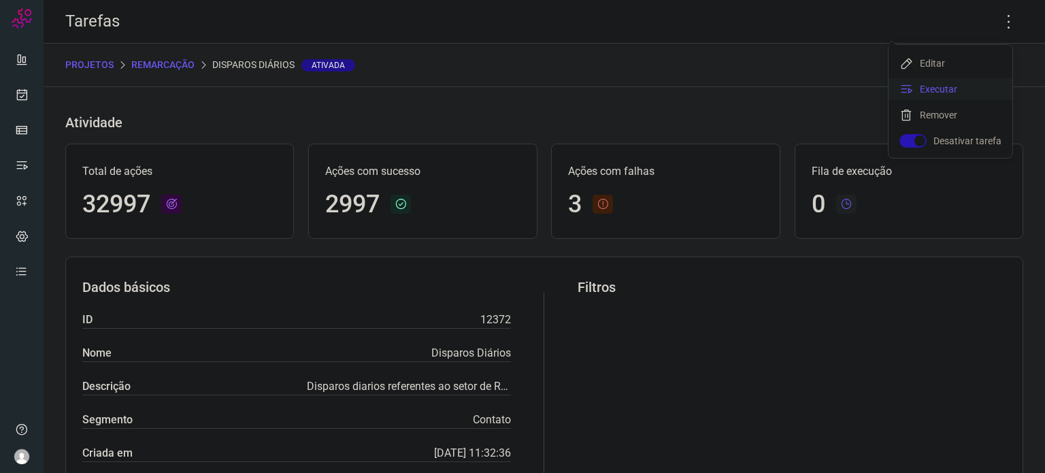
click at [921, 84] on li "Executar" at bounding box center [951, 89] width 124 height 22
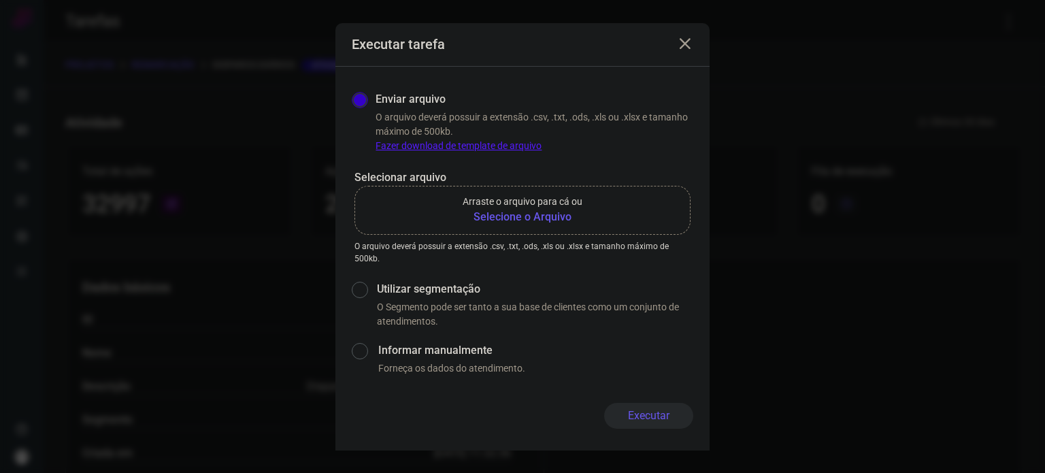
click at [509, 212] on b "Selecione o Arquivo" at bounding box center [523, 217] width 120 height 16
click at [0, 0] on input "Arraste o arquivo para cá ou Selecione o Arquivo" at bounding box center [0, 0] width 0 height 0
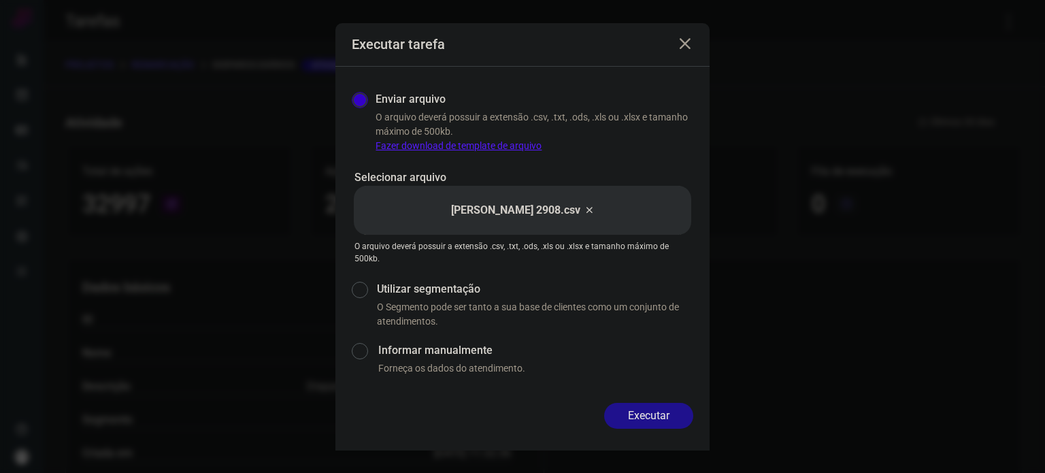
click at [679, 410] on button "Executar" at bounding box center [648, 416] width 89 height 26
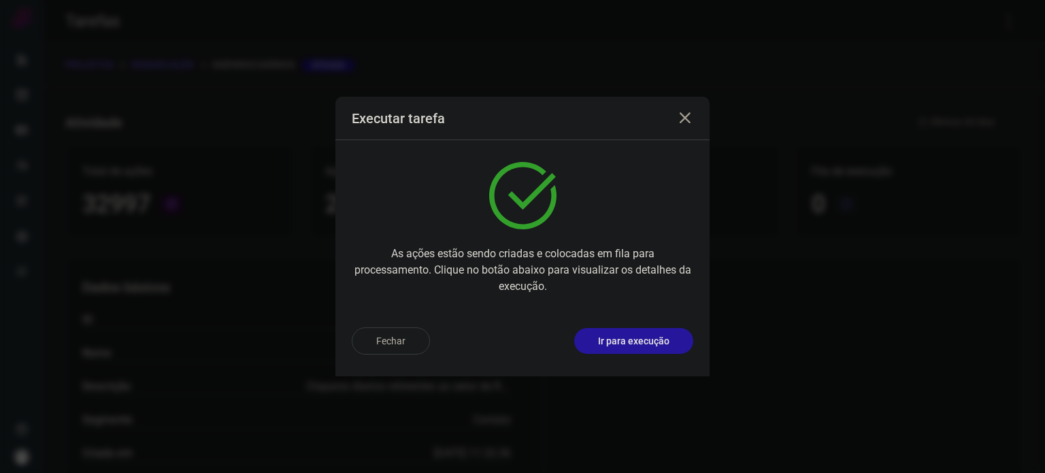
click at [657, 343] on p "Ir para execução" at bounding box center [633, 341] width 71 height 14
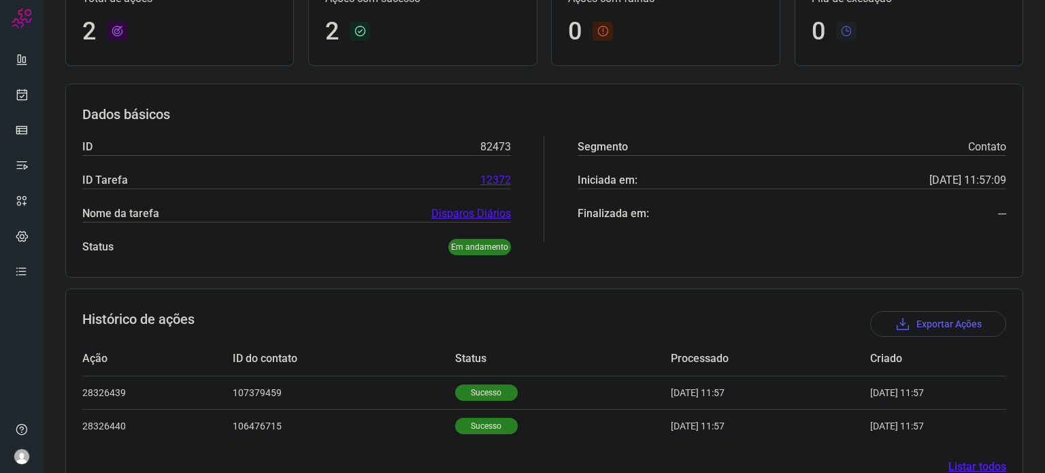
scroll to position [154, 0]
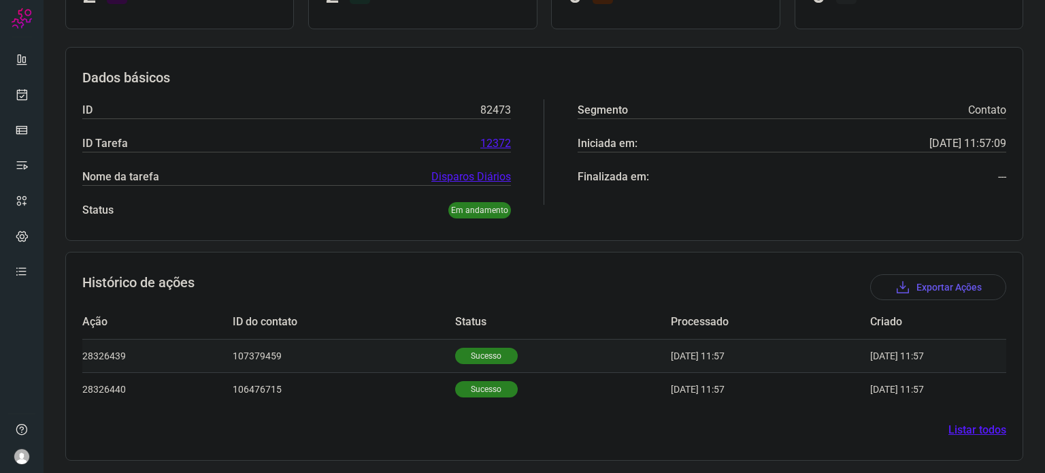
click at [472, 348] on p "Sucesso" at bounding box center [486, 356] width 63 height 16
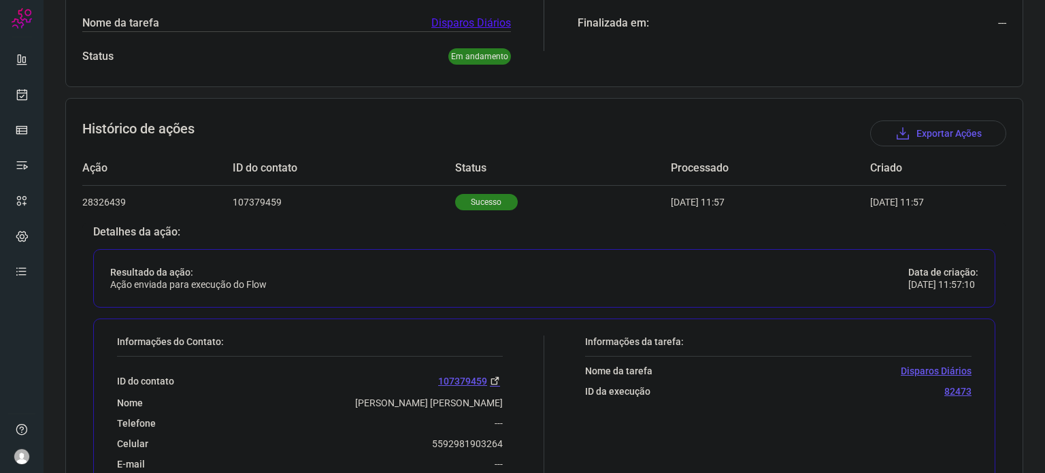
scroll to position [358, 0]
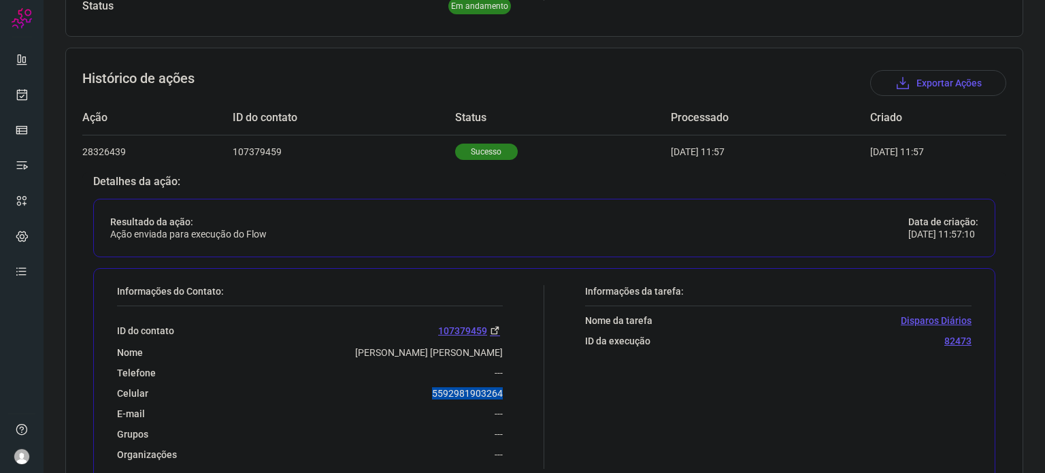
drag, startPoint x: 423, startPoint y: 388, endPoint x: 510, endPoint y: 388, distance: 87.8
click at [510, 388] on div "Informações do Contato: ID do contato 107379459 Nome [PERSON_NAME] [PERSON_NAME…" at bounding box center [327, 377] width 434 height 184
copy p "5592981903264"
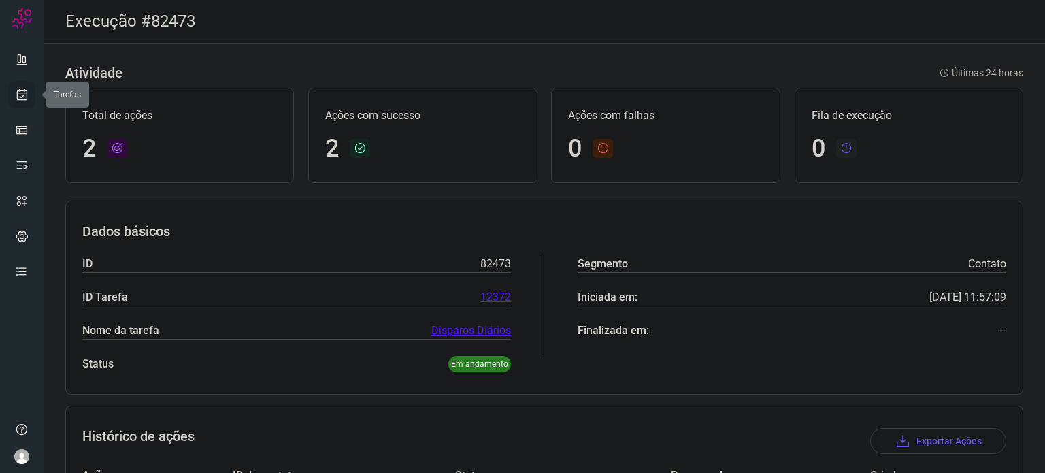
click at [23, 95] on icon at bounding box center [22, 95] width 14 height 14
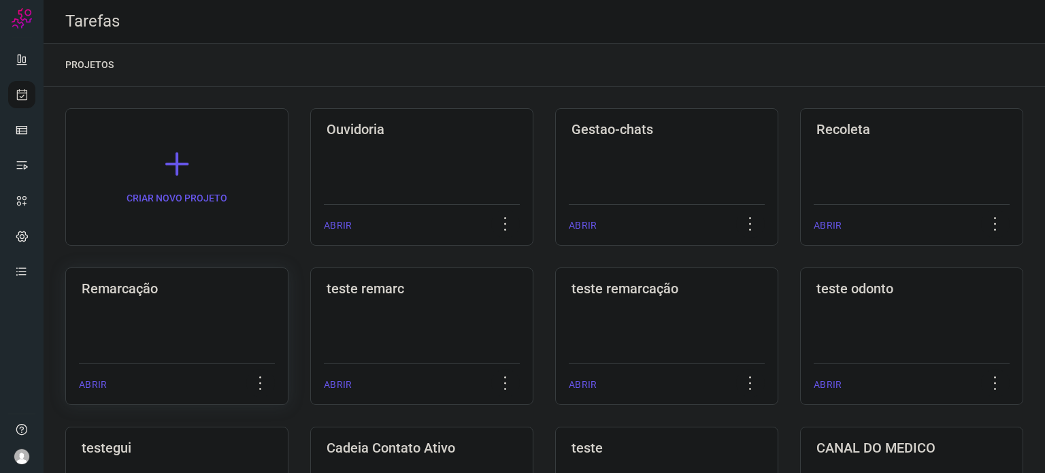
click at [310, 299] on div "Remarcação ABRIR" at bounding box center [421, 335] width 223 height 137
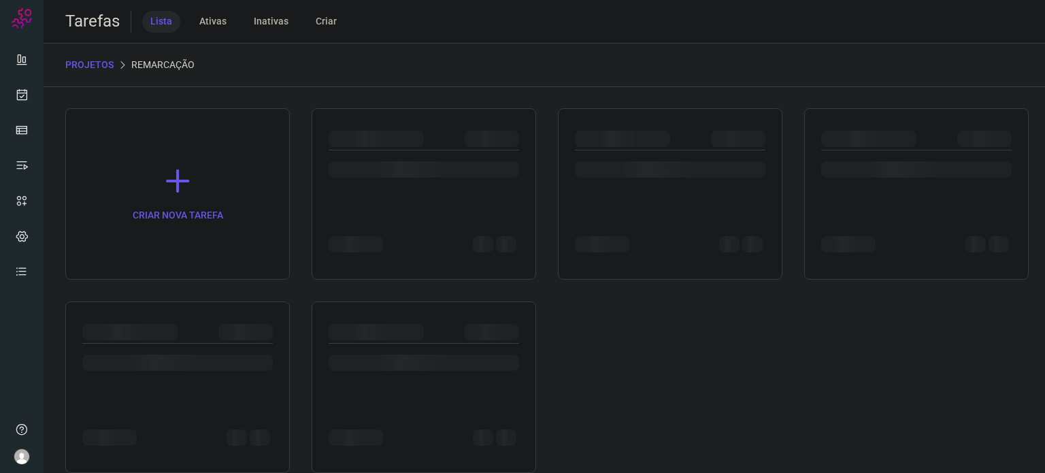
click at [159, 297] on div "CRIAR NOVA TAREFA" at bounding box center [544, 290] width 958 height 365
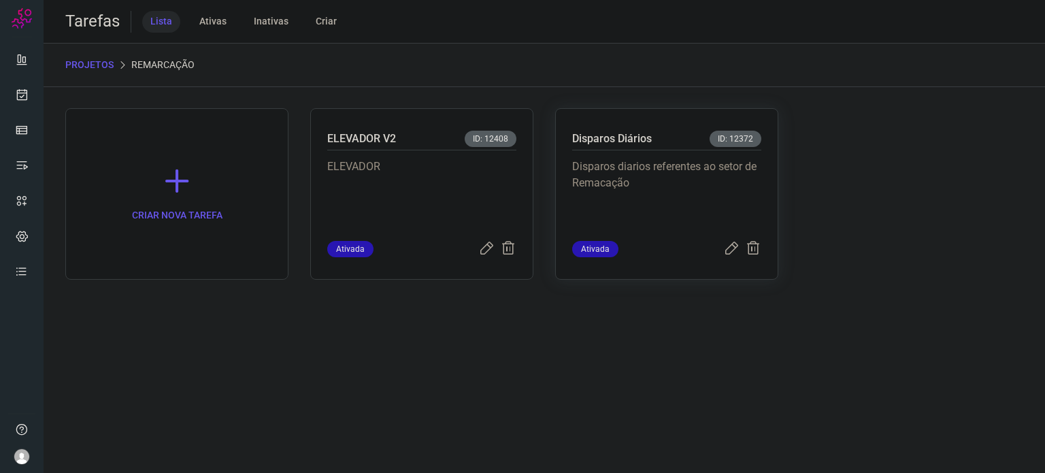
click at [666, 179] on p "Disparos diarios referentes ao setor de Remacação" at bounding box center [666, 193] width 189 height 68
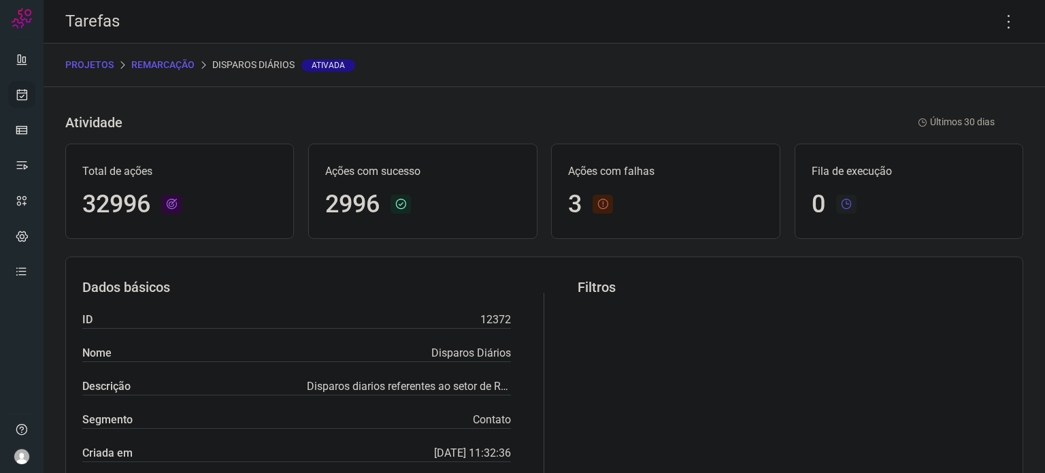
click at [35, 92] on div at bounding box center [22, 236] width 44 height 473
click at [19, 93] on icon at bounding box center [22, 95] width 14 height 14
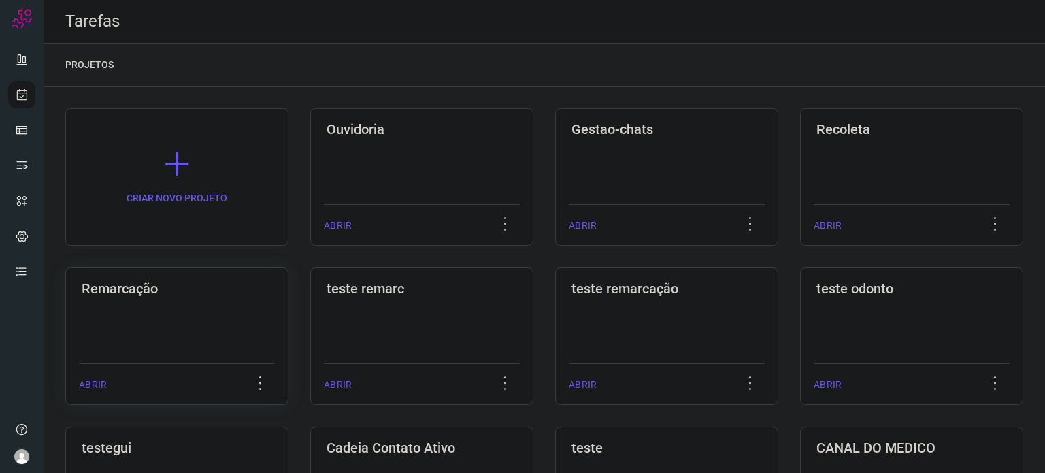
click at [310, 310] on div "Remarcação ABRIR" at bounding box center [421, 335] width 223 height 137
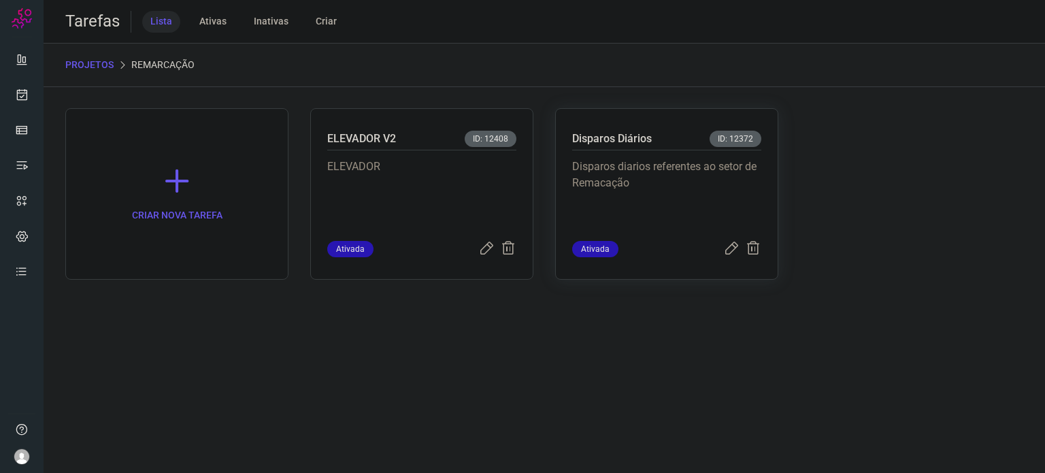
click at [721, 209] on p "Disparos diarios referentes ao setor de Remacação" at bounding box center [666, 193] width 189 height 68
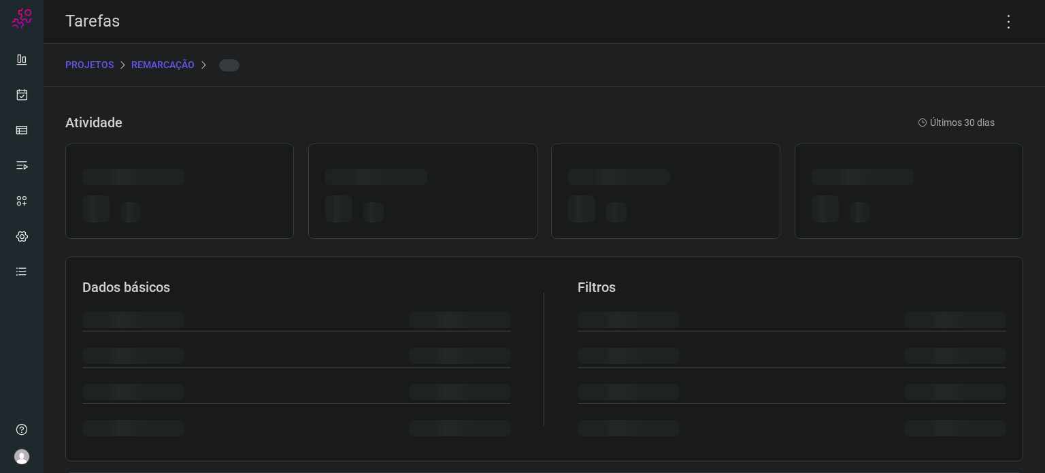
click at [721, 208] on div at bounding box center [665, 211] width 195 height 32
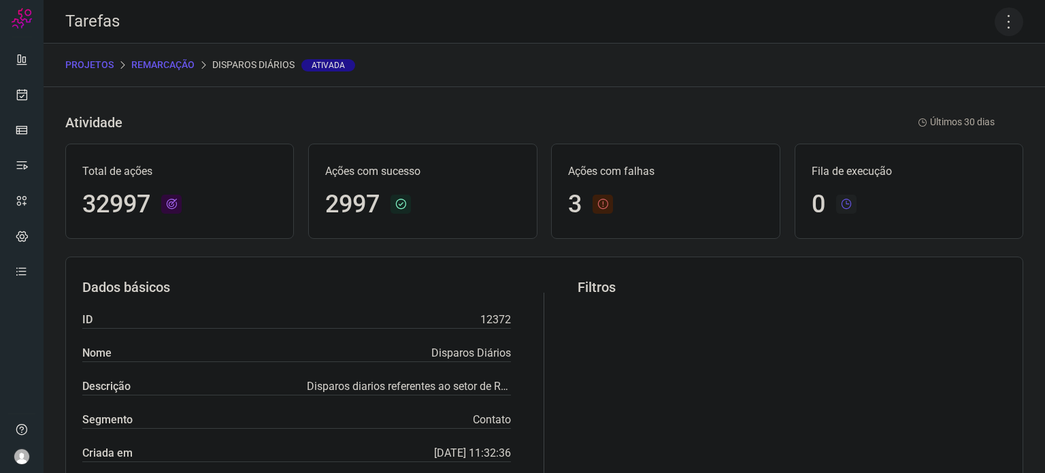
click at [999, 14] on icon at bounding box center [1009, 21] width 29 height 29
click at [952, 88] on li "Executar" at bounding box center [951, 89] width 124 height 22
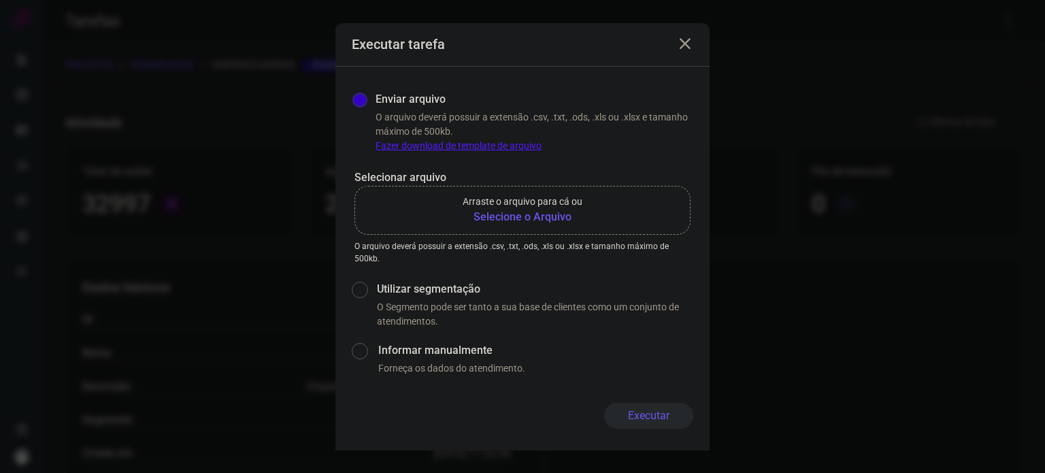
click at [536, 216] on b "Selecione o Arquivo" at bounding box center [523, 217] width 120 height 16
click at [0, 0] on input "Arraste o arquivo para cá ou Selecione o Arquivo" at bounding box center [0, 0] width 0 height 0
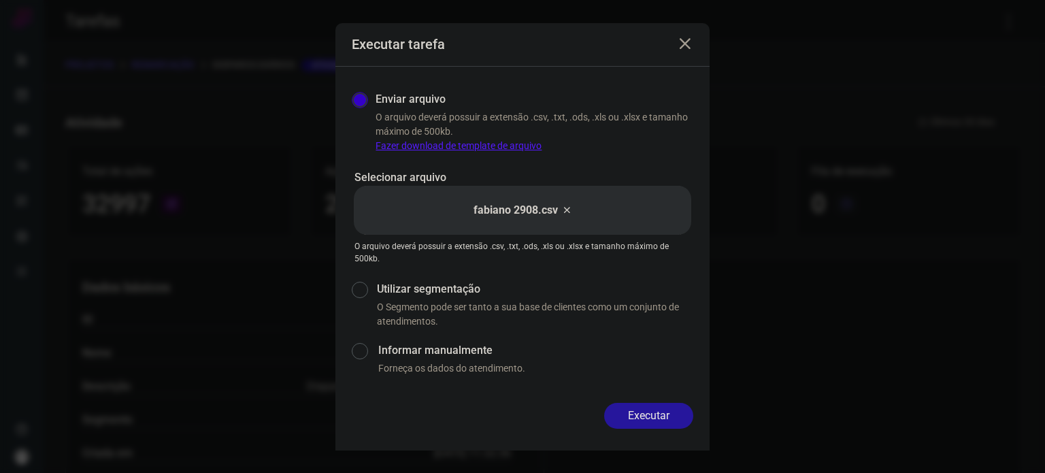
click at [682, 417] on button "Executar" at bounding box center [648, 416] width 89 height 26
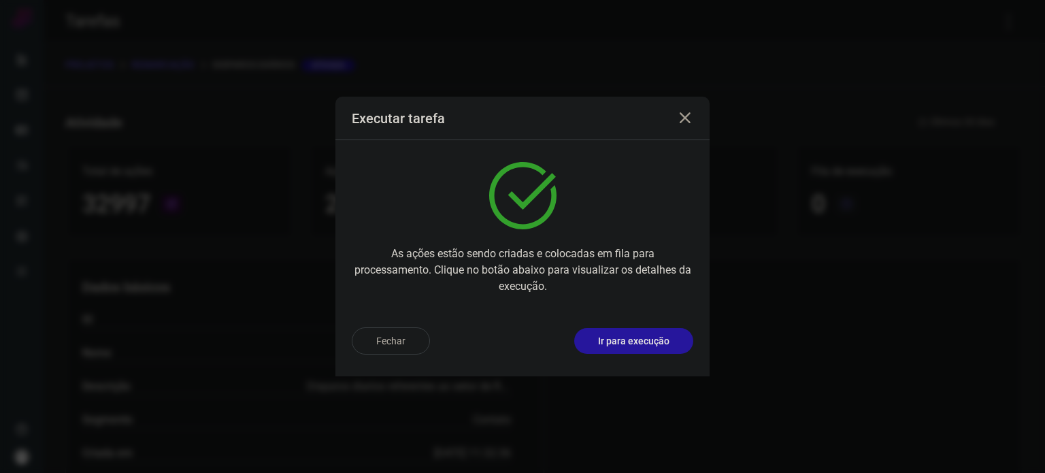
click at [651, 350] on button "Ir para execução" at bounding box center [633, 341] width 119 height 26
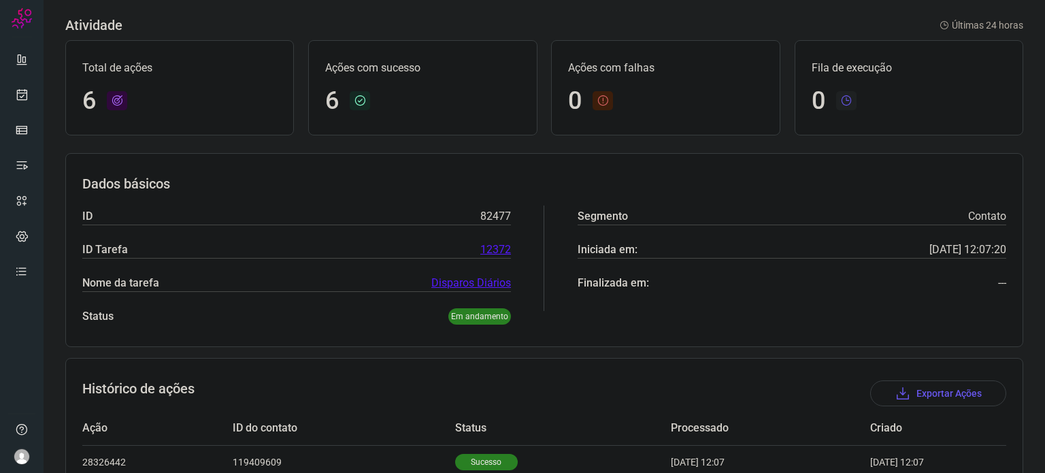
scroll to position [68, 0]
